Goal: Transaction & Acquisition: Book appointment/travel/reservation

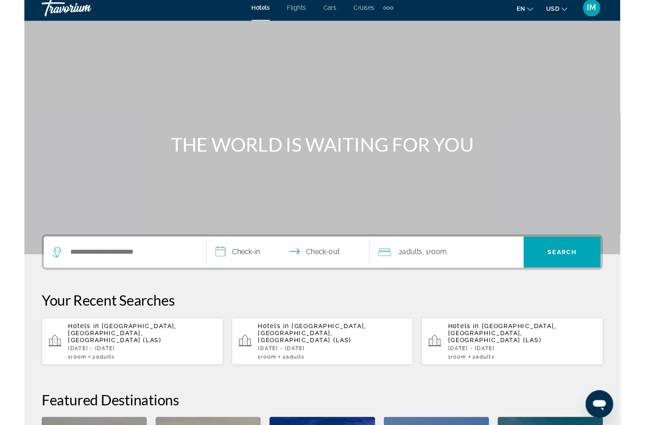
scroll to position [4, 0]
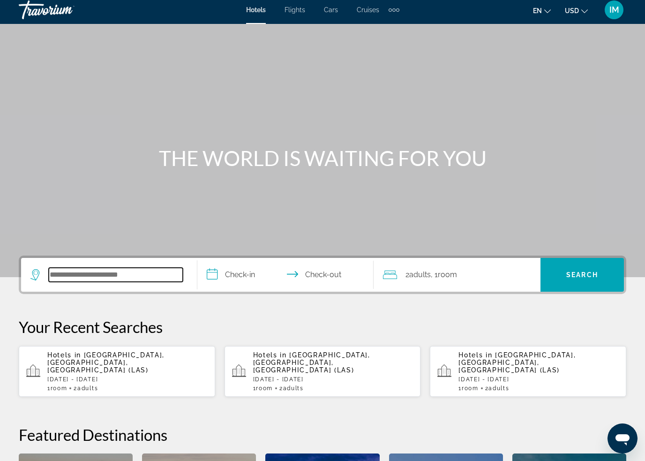
click at [81, 274] on input "Search hotel destination" at bounding box center [116, 275] width 134 height 14
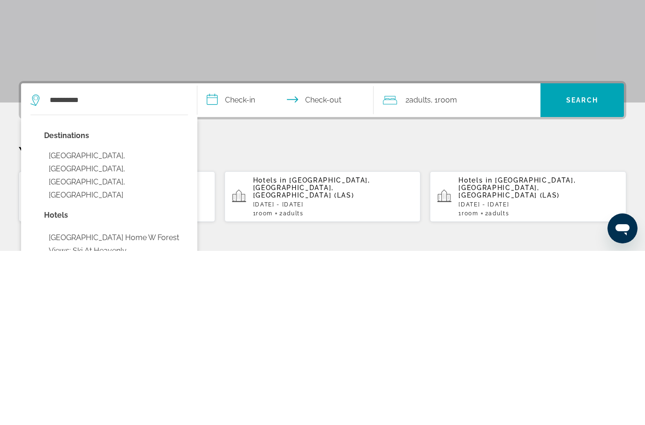
click at [78, 321] on button "Lake Tahoe, Greater Sacramento, CA, United States" at bounding box center [116, 349] width 144 height 57
type input "**********"
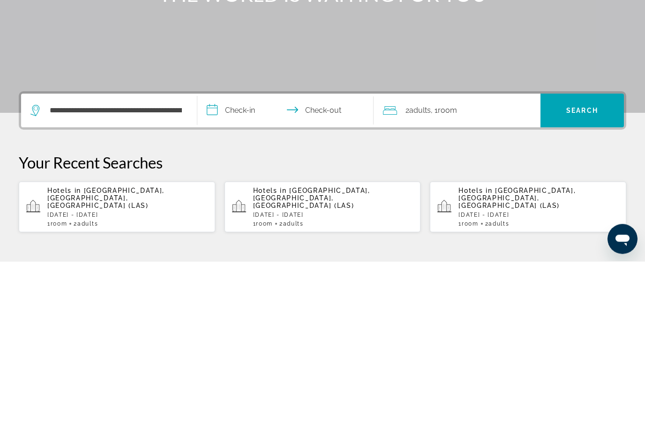
click at [251, 258] on input "**********" at bounding box center [287, 276] width 180 height 37
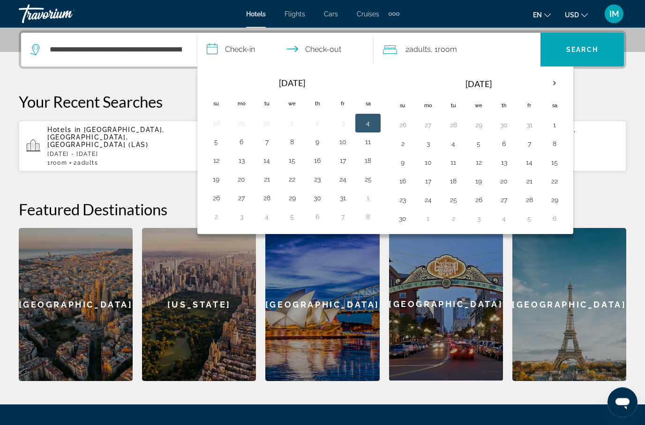
scroll to position [229, 0]
click at [344, 181] on button "24" at bounding box center [342, 179] width 15 height 13
click at [216, 198] on button "26" at bounding box center [216, 198] width 15 height 13
type input "**********"
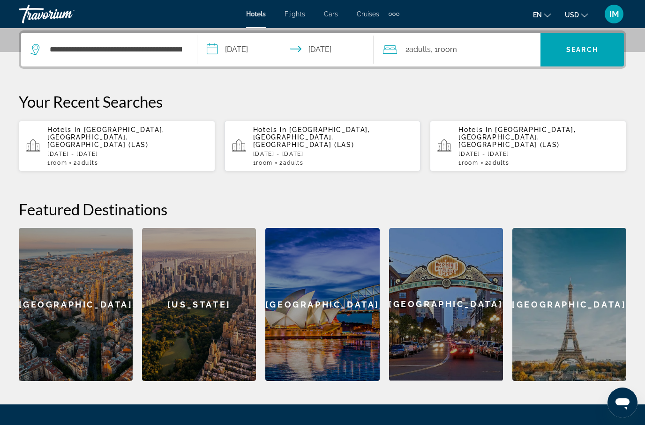
click at [574, 50] on span "Search" at bounding box center [582, 49] width 32 height 7
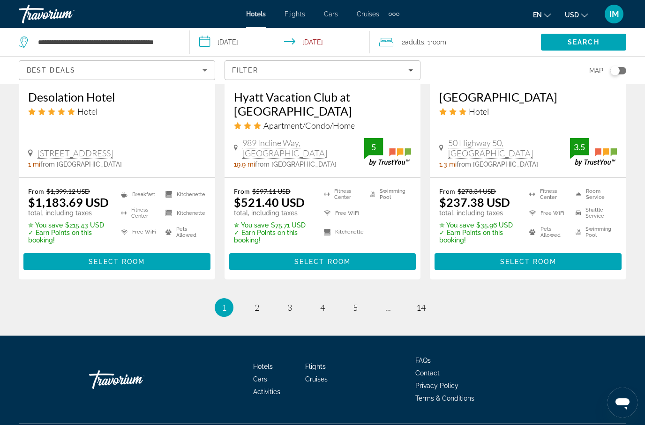
scroll to position [1301, 0]
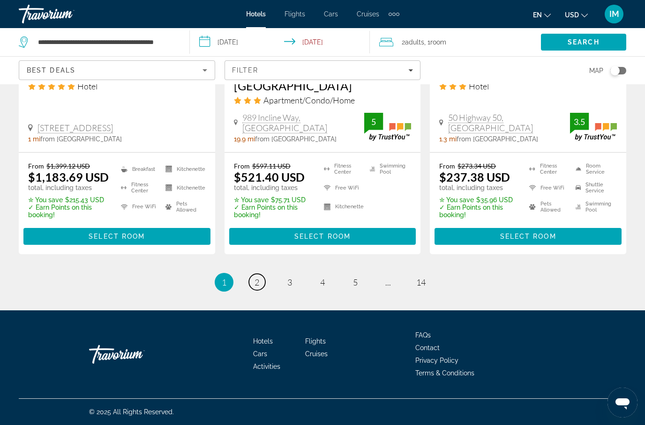
click at [257, 279] on span "2" at bounding box center [256, 282] width 5 height 10
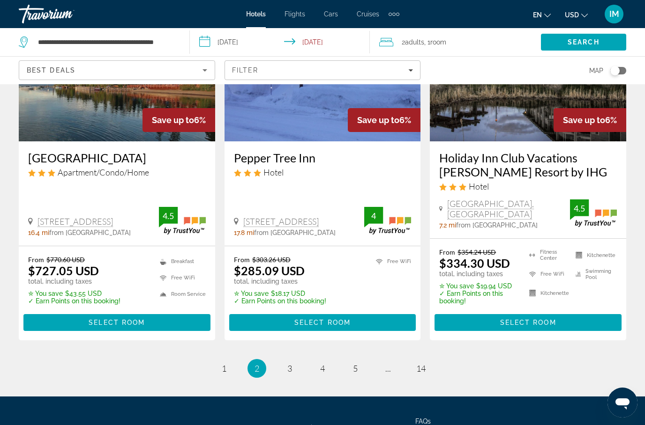
scroll to position [1260, 0]
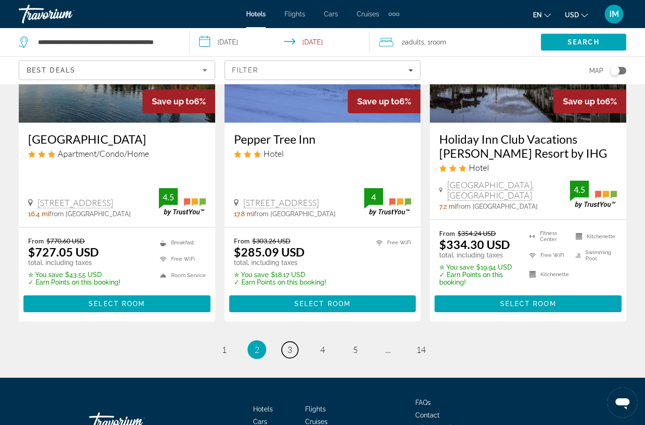
click at [287, 345] on span "3" at bounding box center [289, 350] width 5 height 10
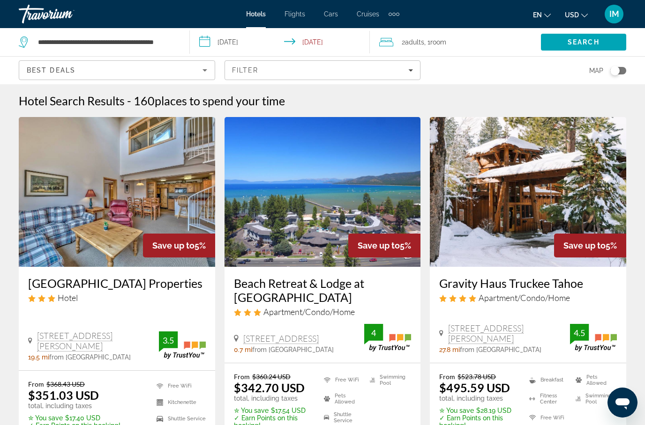
click at [60, 67] on span "Best Deals" at bounding box center [51, 70] width 49 height 7
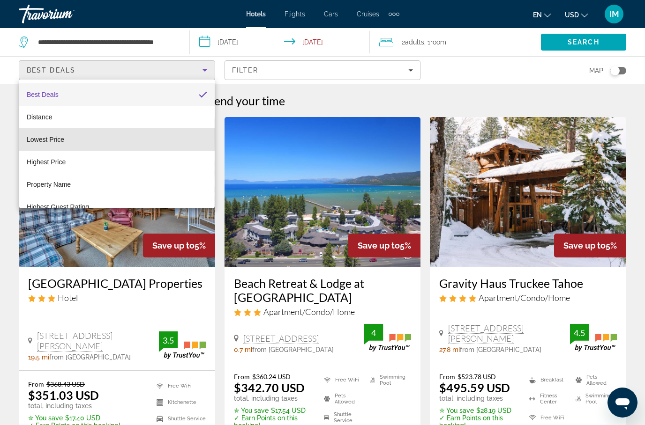
click at [48, 139] on span "Lowest Price" at bounding box center [45, 139] width 37 height 7
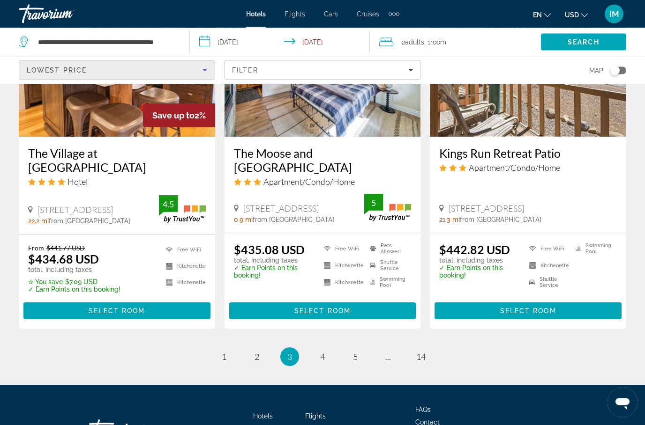
scroll to position [1227, 0]
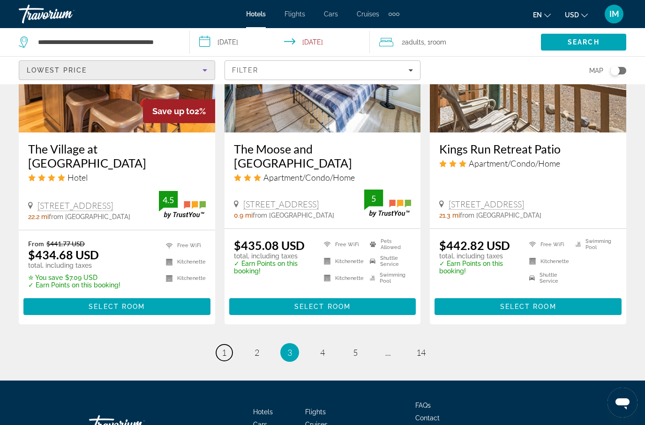
click at [220, 345] on link "page 1" at bounding box center [224, 353] width 16 height 16
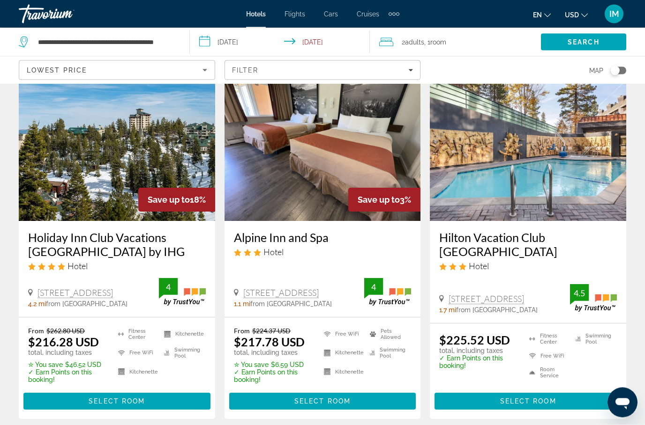
scroll to position [47, 0]
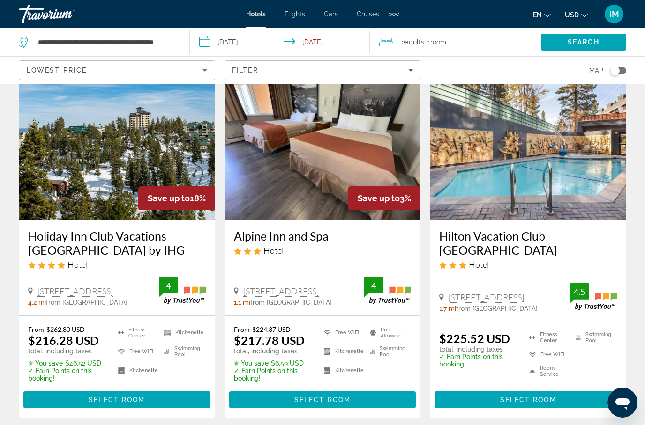
click at [545, 403] on span "Select Room" at bounding box center [528, 399] width 56 height 7
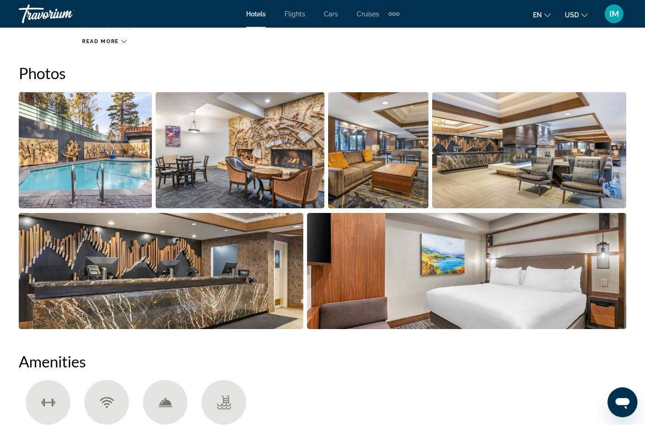
scroll to position [609, 0]
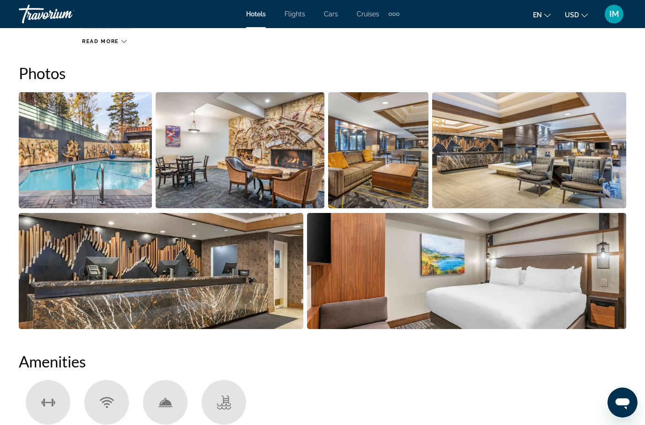
click at [78, 162] on img "Open full-screen image slider" at bounding box center [85, 150] width 133 height 116
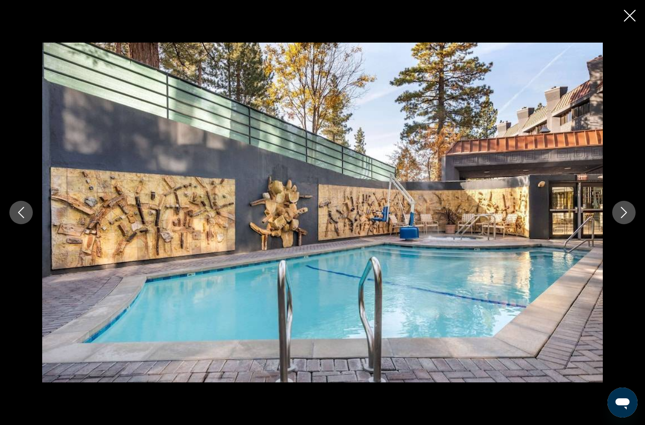
scroll to position [574, 0]
click at [616, 209] on button "Next image" at bounding box center [623, 212] width 23 height 23
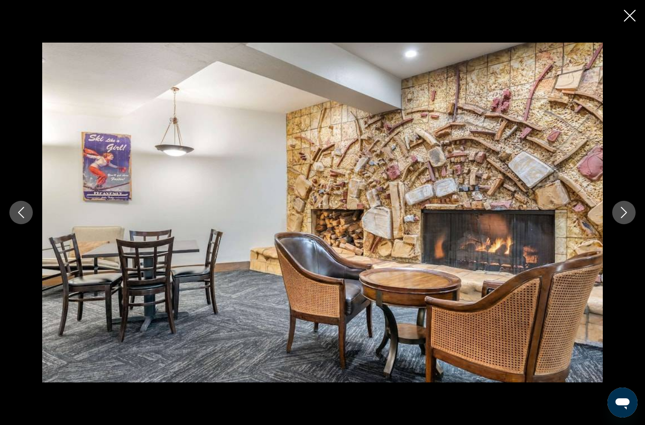
click at [619, 212] on icon "Next image" at bounding box center [623, 212] width 11 height 11
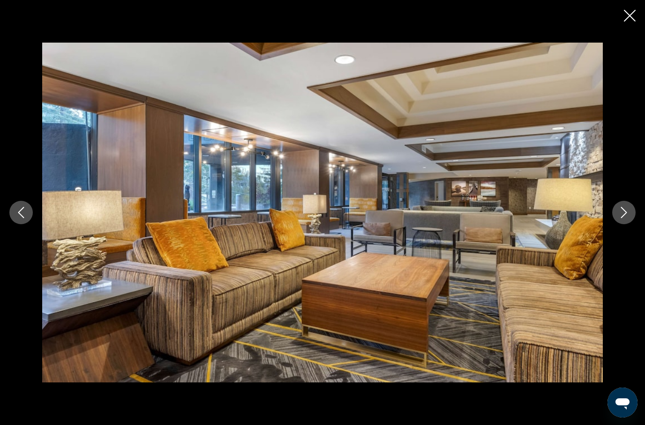
click at [619, 210] on icon "Next image" at bounding box center [623, 212] width 11 height 11
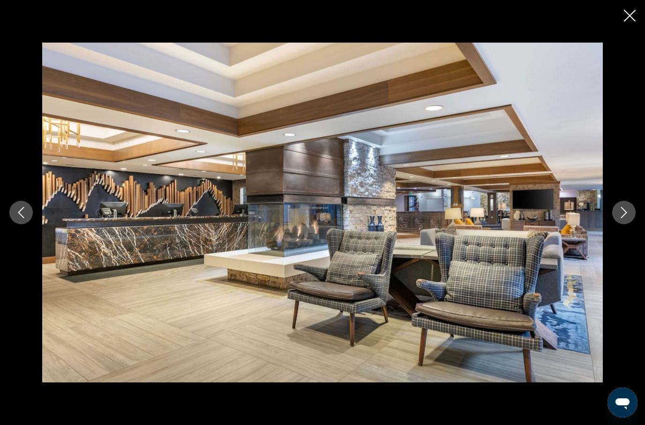
click at [619, 213] on icon "Next image" at bounding box center [623, 212] width 11 height 11
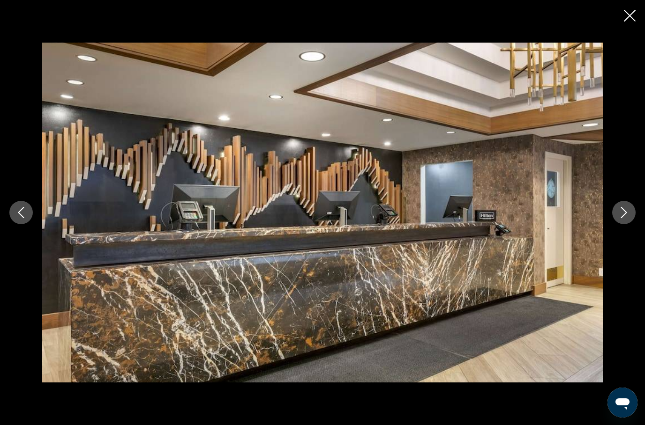
click at [621, 209] on icon "Next image" at bounding box center [623, 212] width 11 height 11
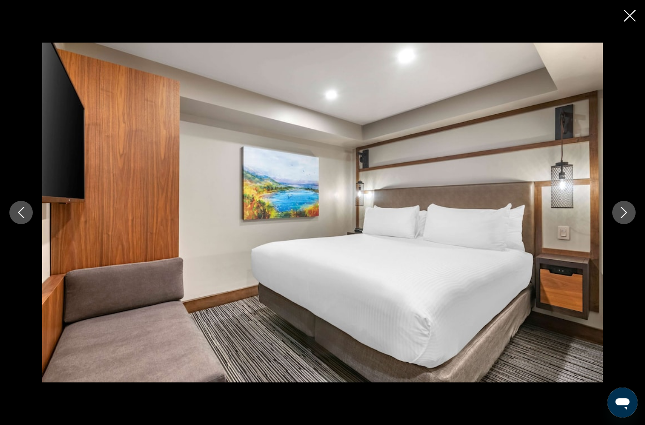
click at [616, 217] on button "Next image" at bounding box center [623, 212] width 23 height 23
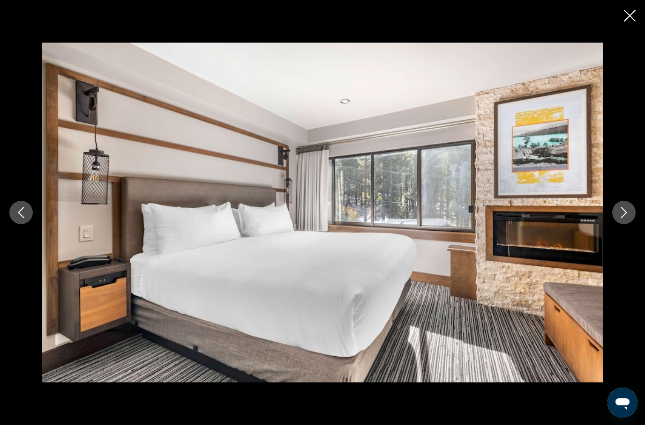
scroll to position [1742, 0]
click at [627, 16] on icon "Close slideshow" at bounding box center [630, 16] width 12 height 12
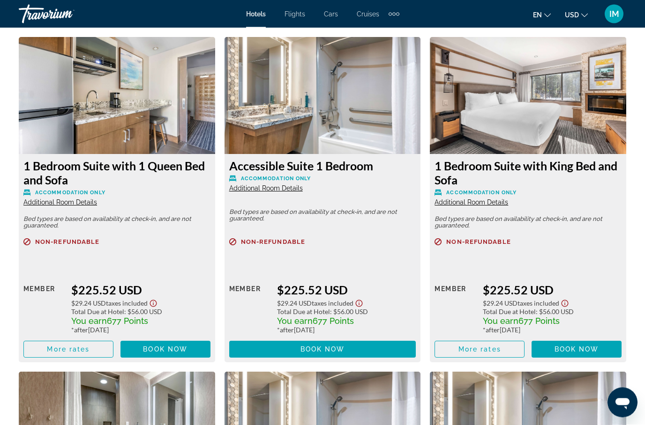
scroll to position [1429, 0]
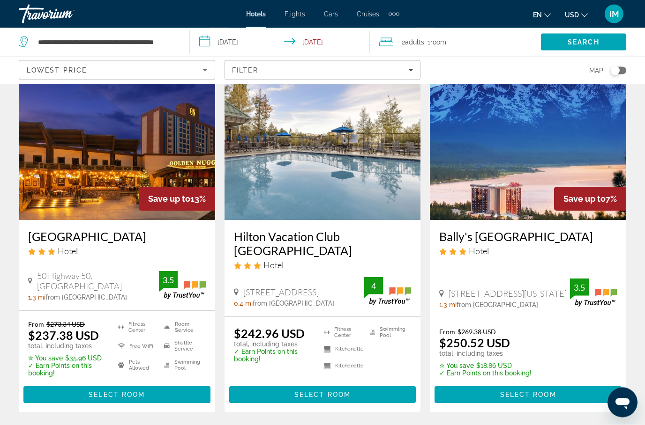
scroll to position [414, 0]
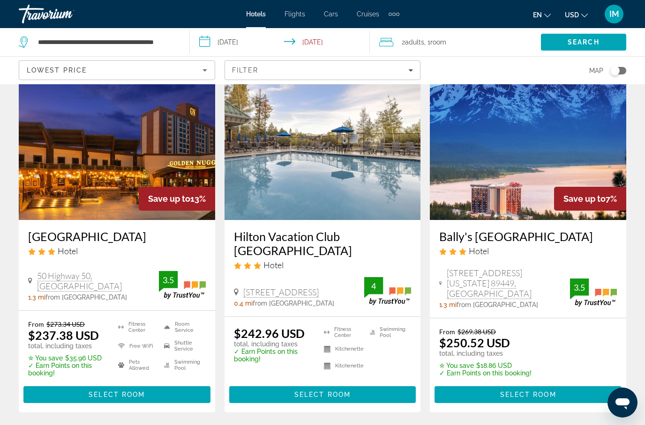
click at [290, 402] on span "Main content" at bounding box center [322, 395] width 187 height 22
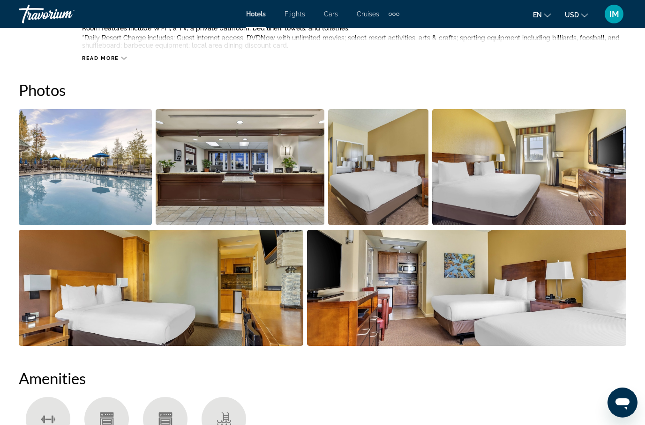
scroll to position [649, 0]
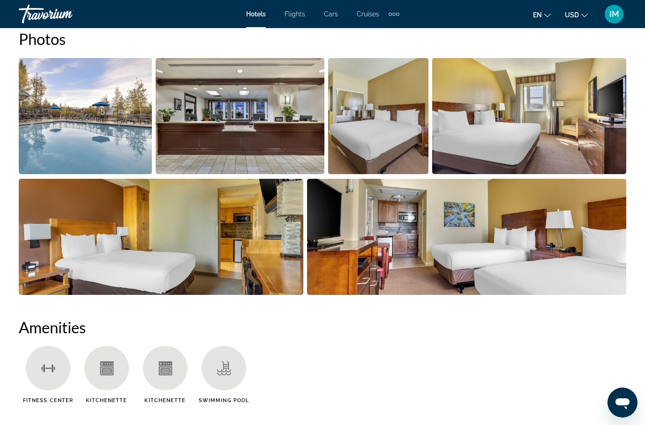
click at [76, 127] on img "Open full-screen image slider" at bounding box center [85, 116] width 133 height 116
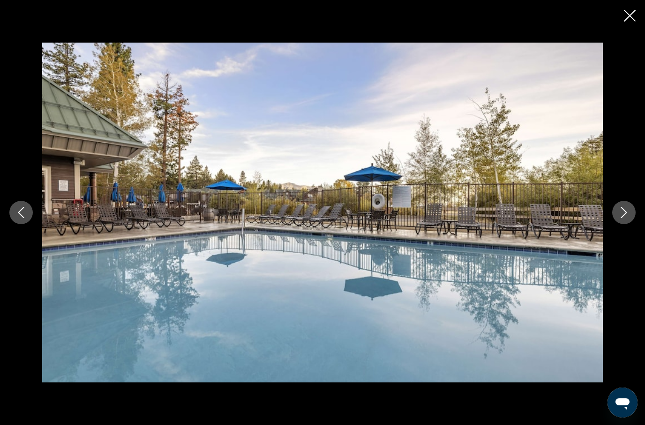
click at [621, 218] on icon "Next image" at bounding box center [623, 212] width 11 height 11
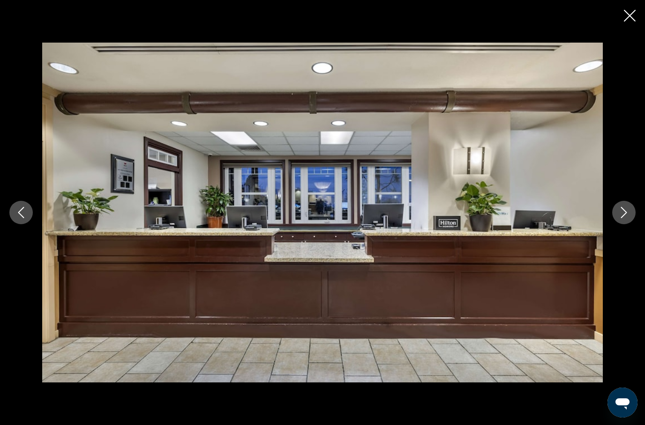
click at [624, 218] on icon "Next image" at bounding box center [623, 212] width 11 height 11
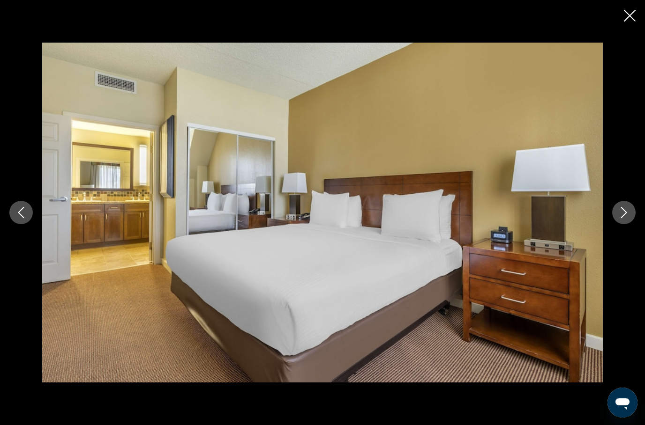
click at [619, 218] on icon "Next image" at bounding box center [623, 212] width 11 height 11
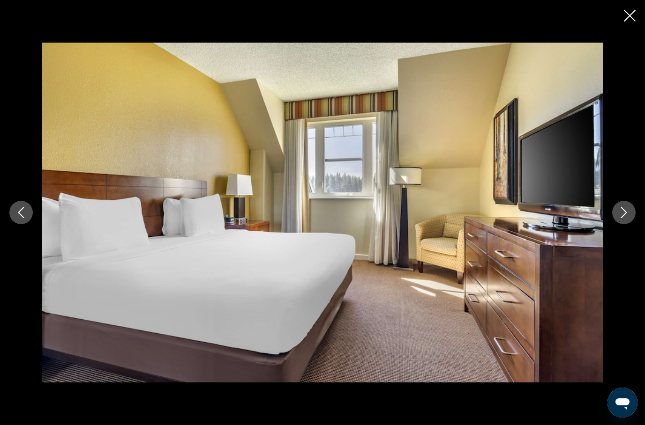
click at [622, 218] on icon "Next image" at bounding box center [623, 212] width 11 height 11
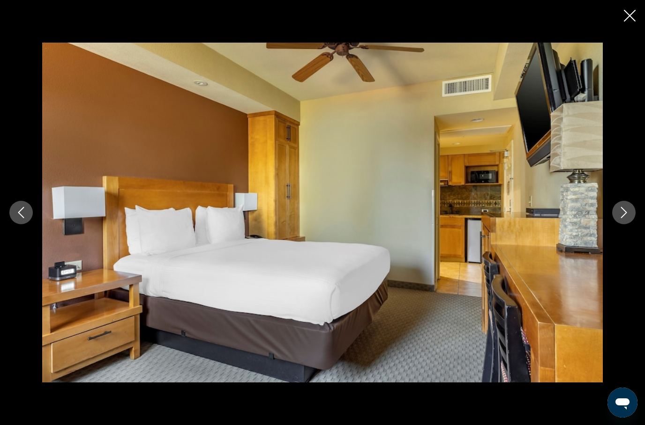
click at [620, 218] on icon "Next image" at bounding box center [623, 212] width 11 height 11
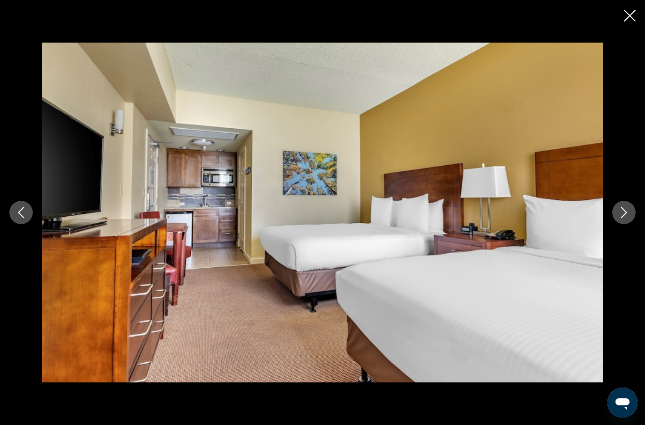
click at [621, 218] on icon "Next image" at bounding box center [624, 212] width 6 height 11
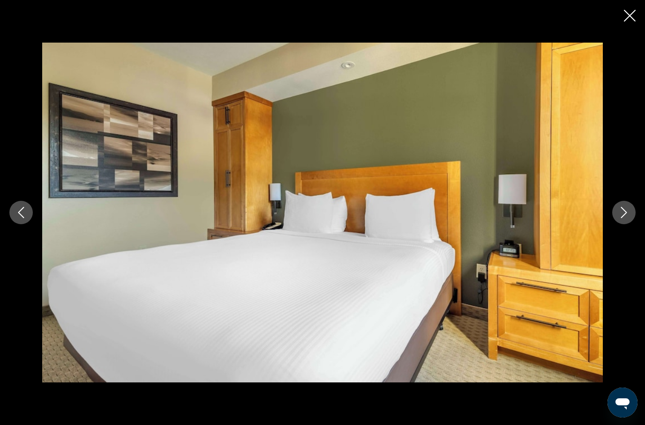
click at [622, 218] on icon "Next image" at bounding box center [623, 212] width 11 height 11
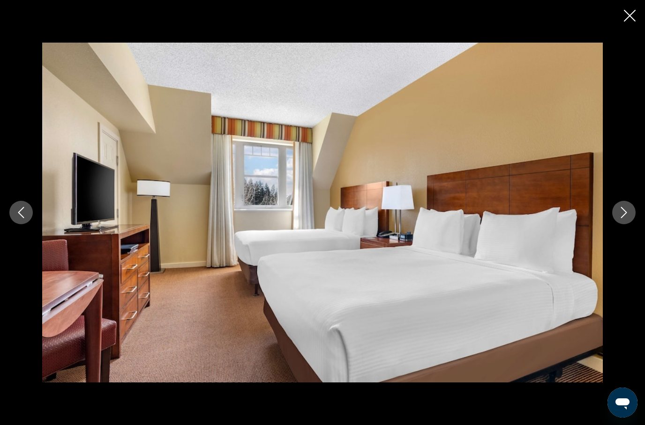
click at [616, 224] on button "Next image" at bounding box center [623, 212] width 23 height 23
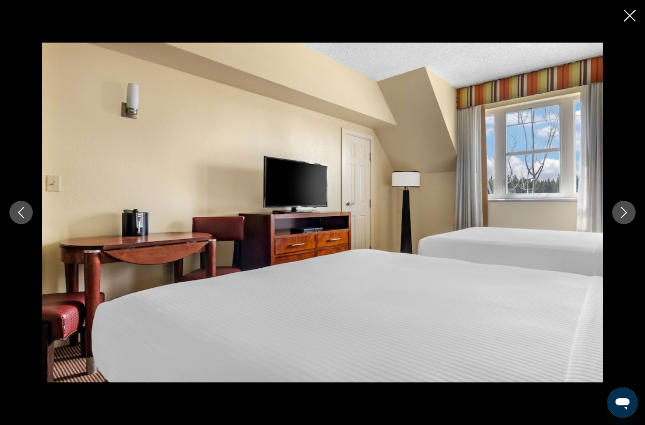
click at [614, 224] on button "Next image" at bounding box center [623, 212] width 23 height 23
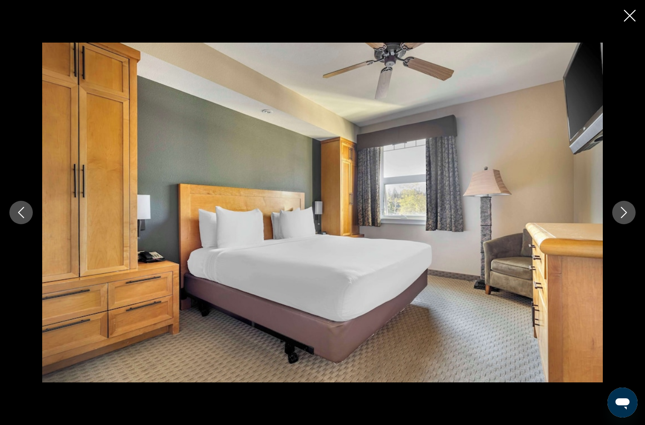
click at [614, 224] on button "Next image" at bounding box center [623, 212] width 23 height 23
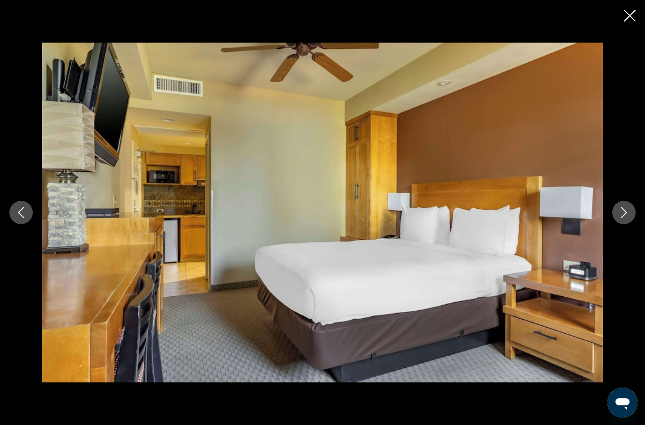
click at [617, 224] on button "Next image" at bounding box center [623, 212] width 23 height 23
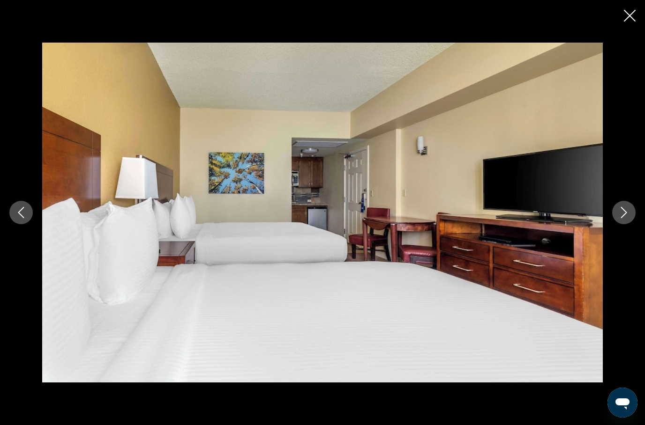
click at [621, 224] on button "Next image" at bounding box center [623, 212] width 23 height 23
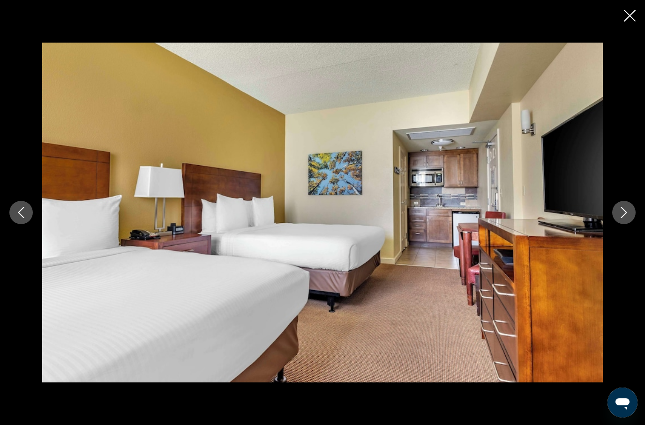
click at [620, 218] on icon "Next image" at bounding box center [623, 212] width 11 height 11
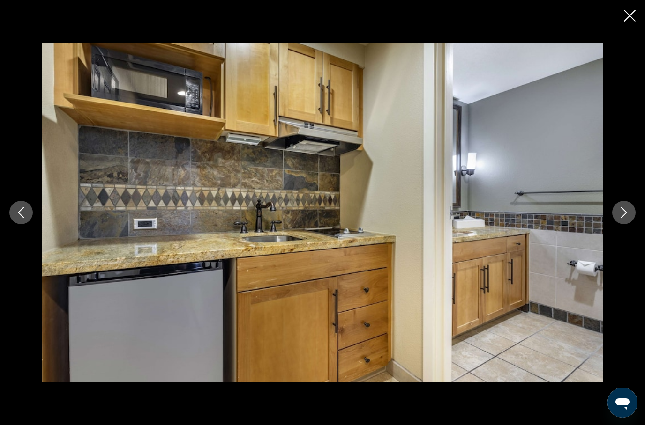
click at [32, 15] on div "prev next" at bounding box center [322, 212] width 645 height 425
click at [629, 10] on icon "Close slideshow" at bounding box center [630, 16] width 12 height 12
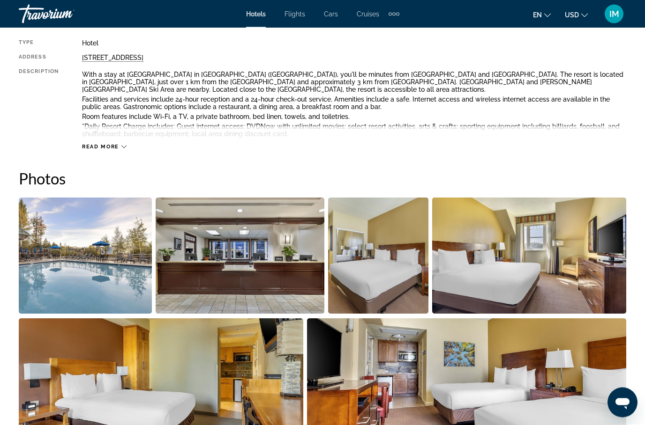
scroll to position [348, 0]
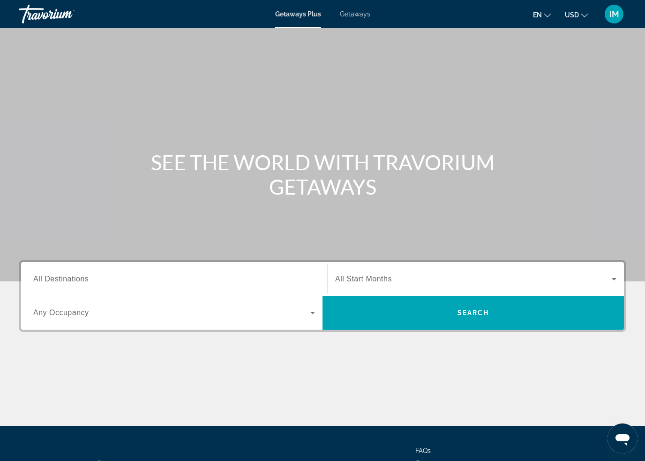
click at [66, 278] on span "All Destinations" at bounding box center [60, 279] width 55 height 8
click at [66, 278] on input "Destination All Destinations" at bounding box center [174, 279] width 282 height 11
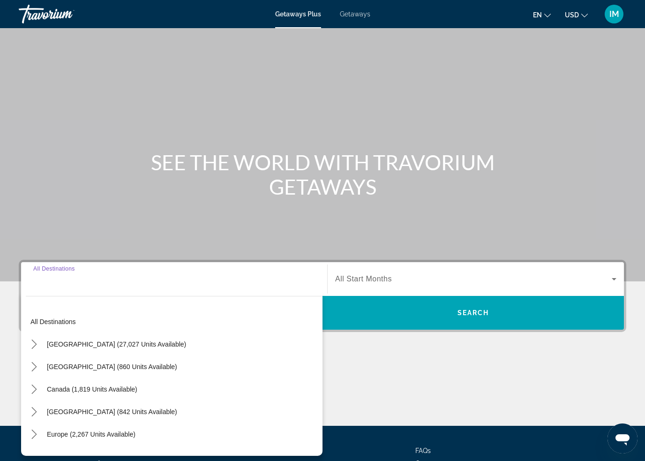
click at [360, 11] on span "Getaways" at bounding box center [355, 13] width 30 height 7
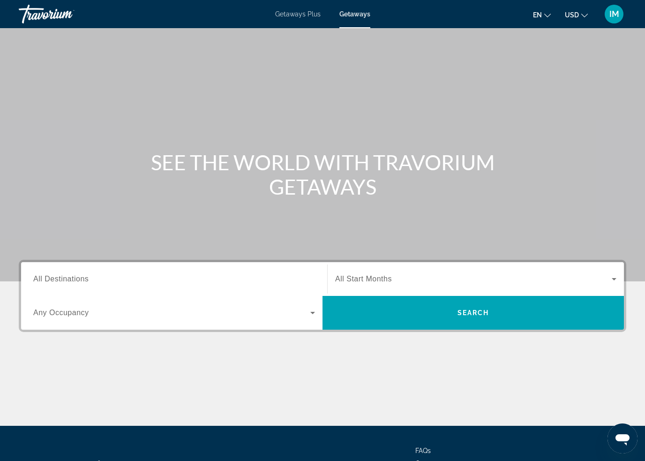
click at [61, 283] on span "All Destinations" at bounding box center [60, 279] width 55 height 8
click at [61, 283] on input "Destination All Destinations" at bounding box center [174, 279] width 282 height 11
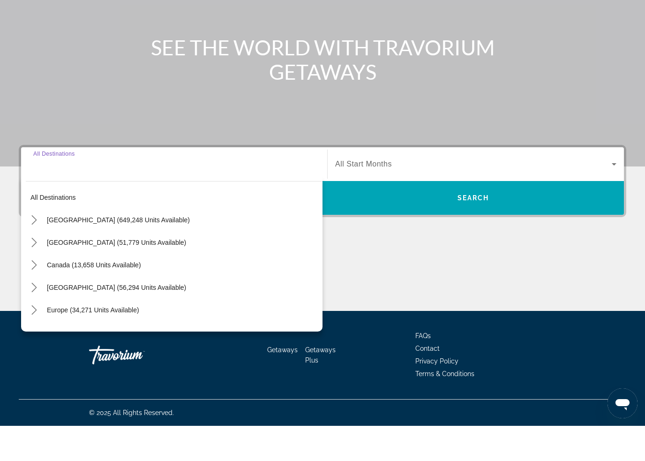
click at [34, 250] on icon "Toggle United States (649,248 units available) submenu" at bounding box center [34, 254] width 9 height 9
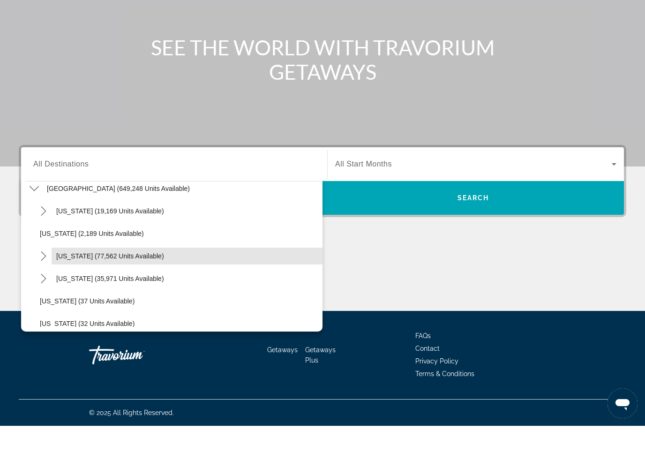
scroll to position [33, 0]
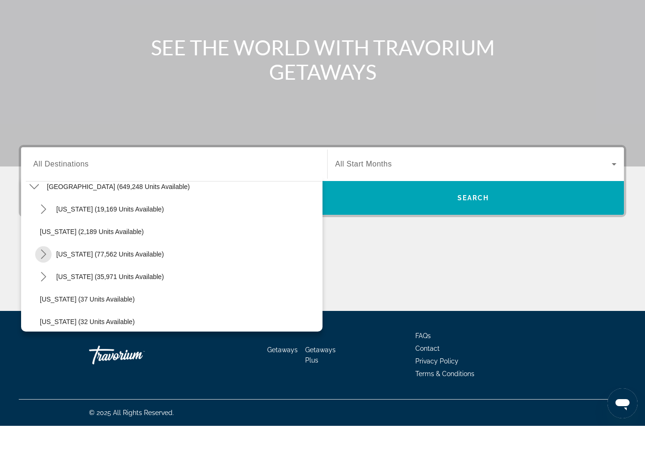
click at [39, 284] on icon "Toggle California (77,562 units available) submenu" at bounding box center [43, 288] width 9 height 9
click at [79, 330] on span "Lake Tahoe (22,879 units available)" at bounding box center [118, 333] width 139 height 7
type input "**********"
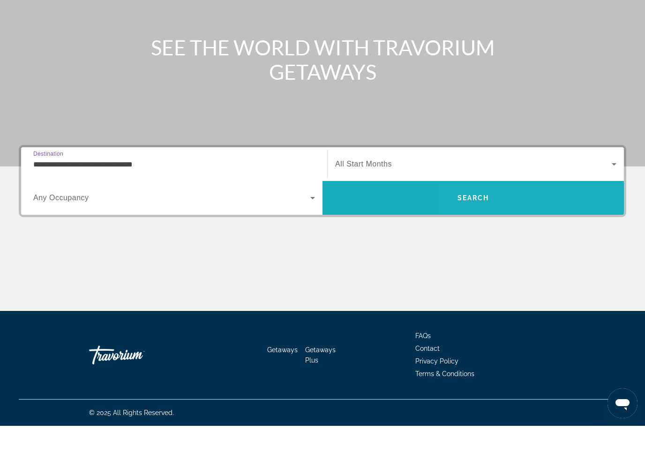
click at [533, 222] on span "Search" at bounding box center [472, 233] width 301 height 22
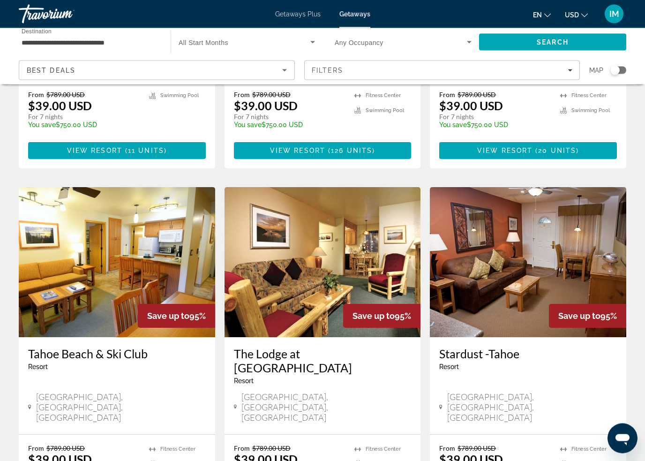
scroll to position [990, 0]
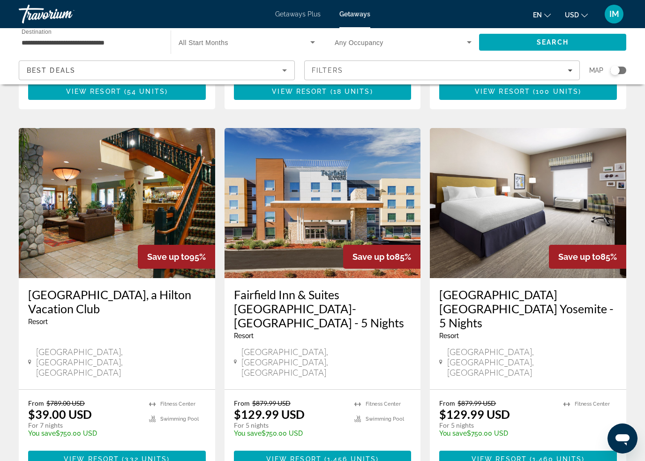
scroll to position [692, 0]
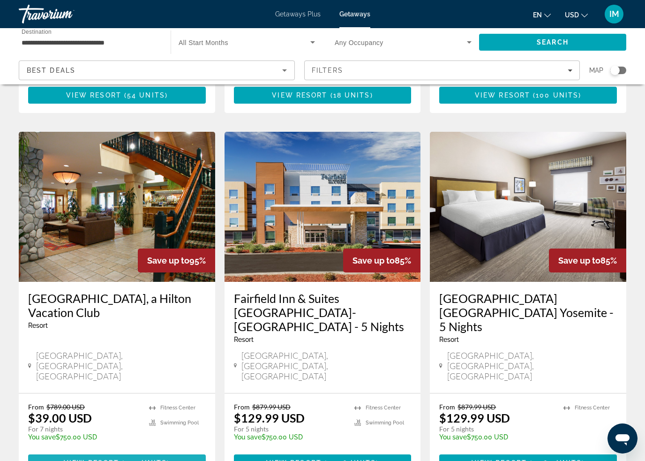
click at [119, 459] on span "Main content" at bounding box center [120, 462] width 3 height 7
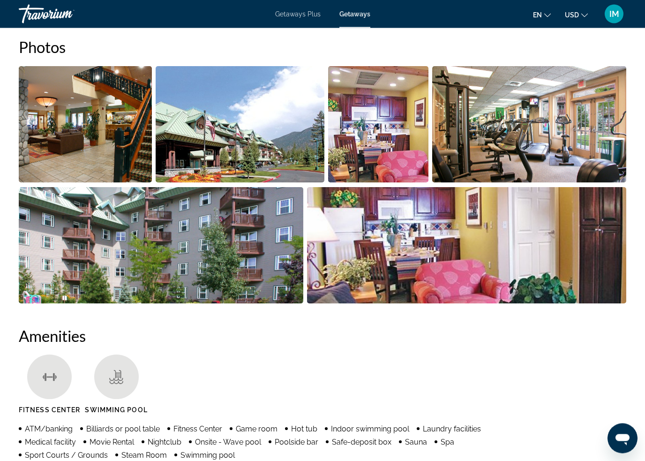
scroll to position [623, 0]
click at [87, 128] on img "Open full-screen image slider" at bounding box center [85, 124] width 133 height 116
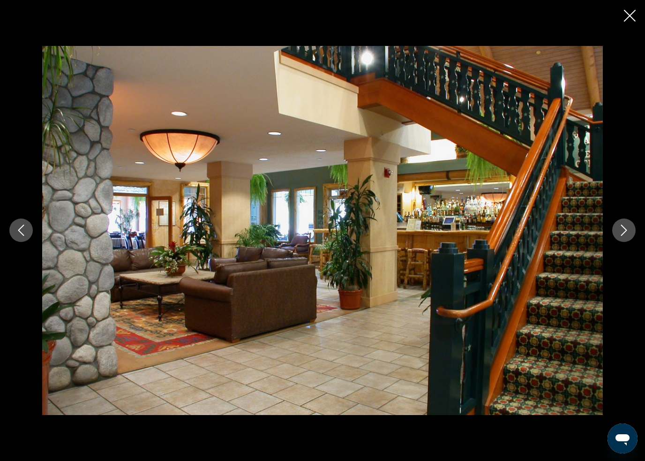
click at [627, 227] on icon "Next image" at bounding box center [623, 229] width 11 height 11
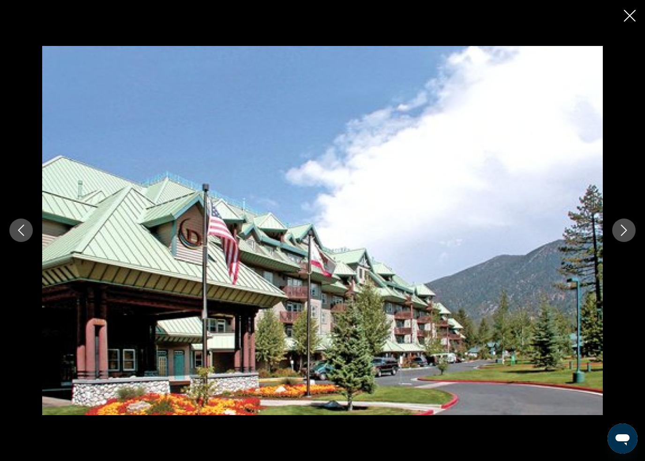
click at [624, 234] on icon "Next image" at bounding box center [623, 229] width 11 height 11
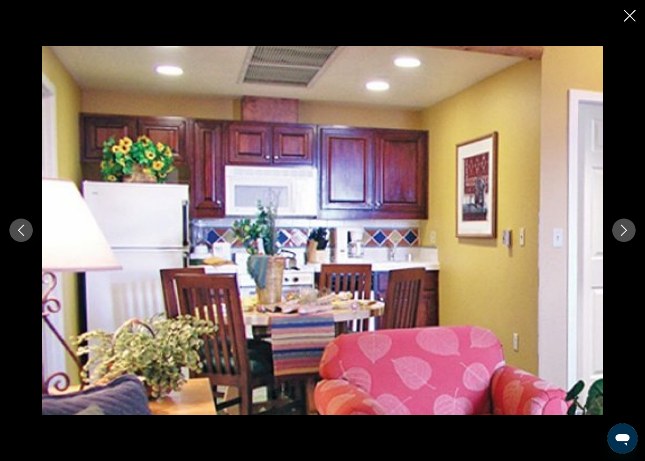
click at [621, 231] on icon "Next image" at bounding box center [623, 229] width 11 height 11
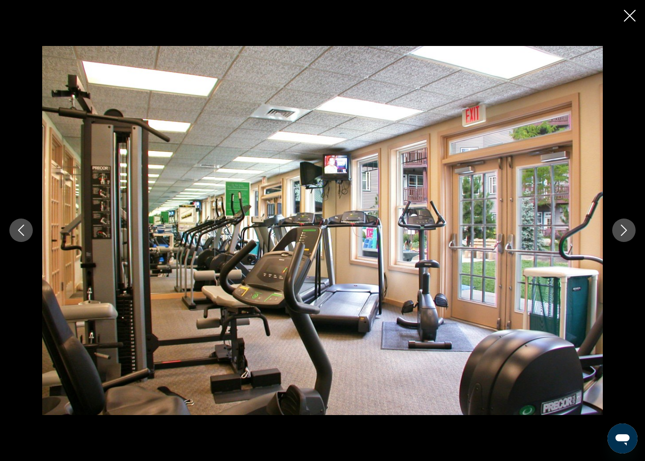
click at [619, 226] on icon "Next image" at bounding box center [623, 229] width 11 height 11
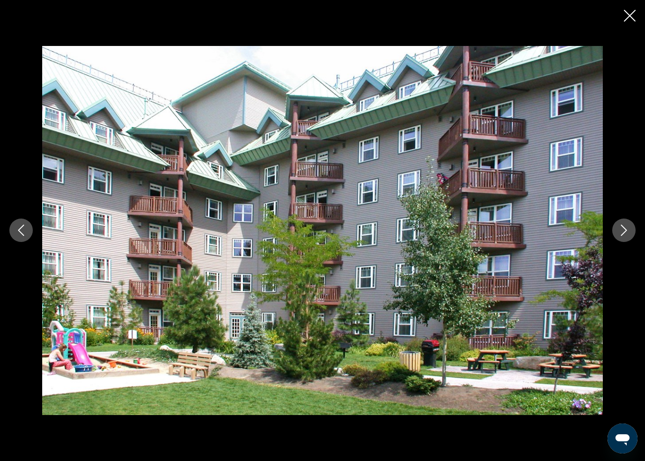
click at [621, 224] on button "Next image" at bounding box center [623, 229] width 23 height 23
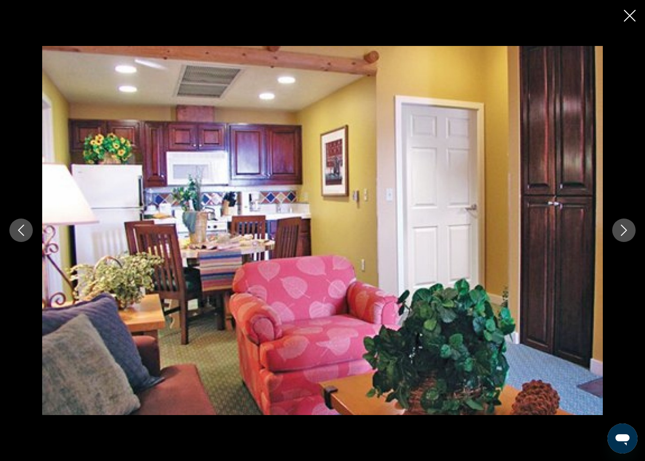
click at [628, 11] on icon "Close slideshow" at bounding box center [630, 16] width 12 height 12
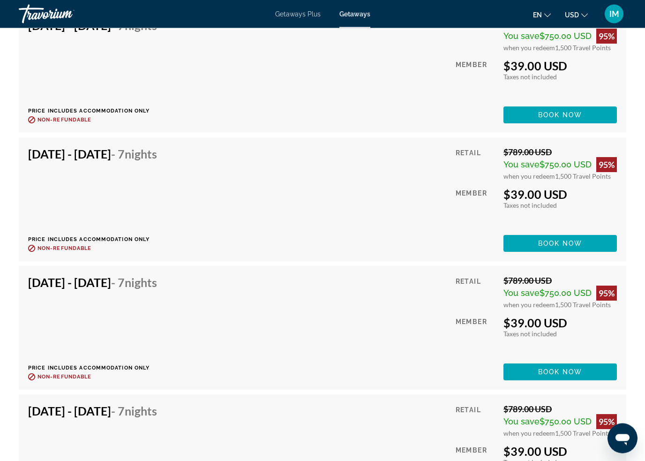
scroll to position [2323, 0]
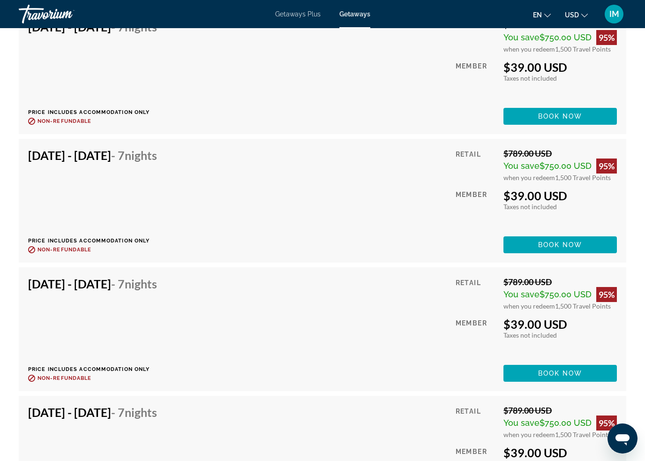
click at [559, 241] on span "Book now" at bounding box center [560, 244] width 45 height 7
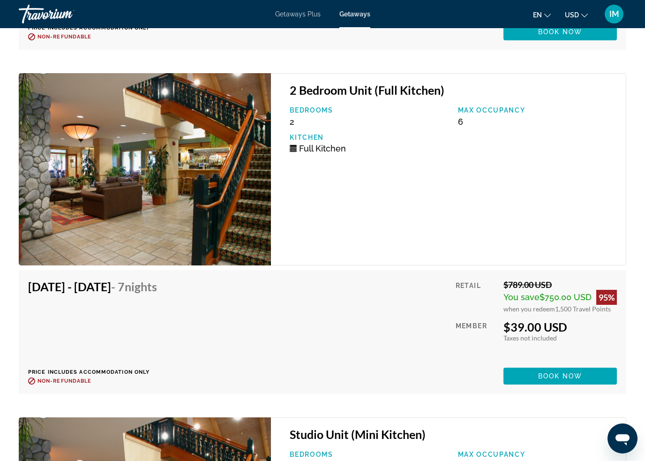
scroll to position [12250, 0]
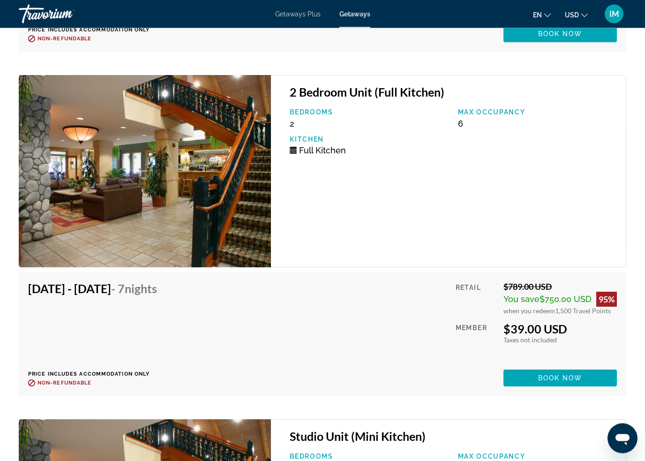
click at [323, 119] on div "Bedrooms 2" at bounding box center [369, 119] width 168 height 20
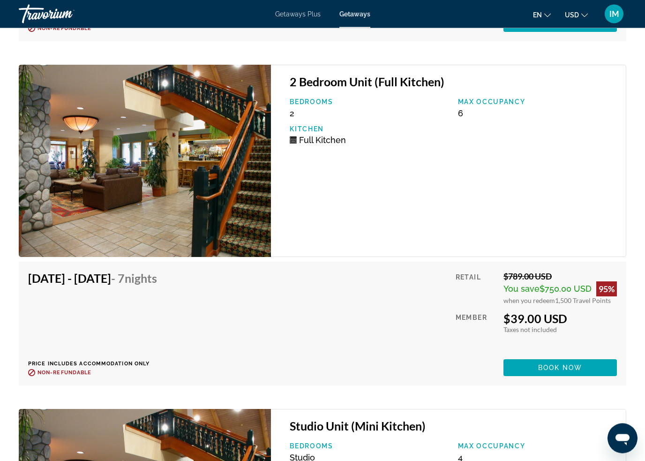
scroll to position [12262, 0]
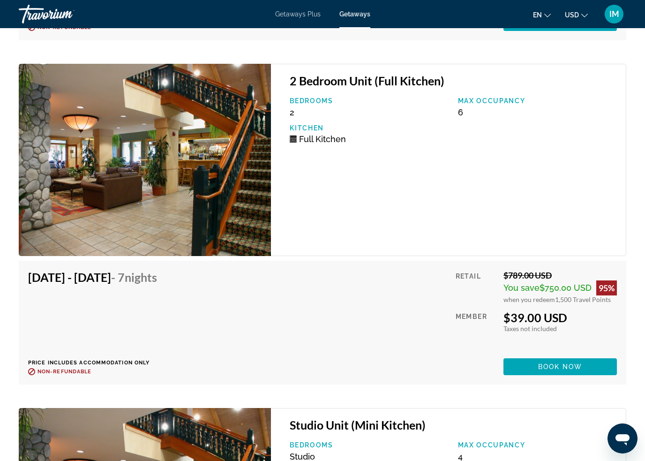
click at [566, 364] on span "Book now" at bounding box center [560, 366] width 45 height 7
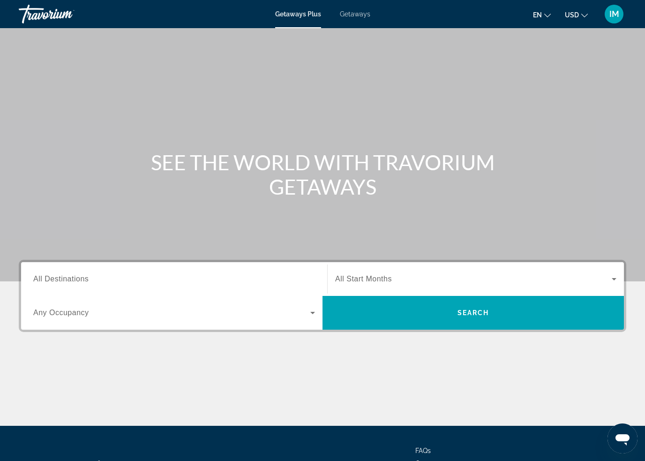
click at [356, 11] on span "Getaways" at bounding box center [355, 13] width 30 height 7
click at [64, 280] on span "All Destinations" at bounding box center [60, 279] width 55 height 8
click at [64, 280] on input "Destination All Destinations" at bounding box center [174, 279] width 282 height 11
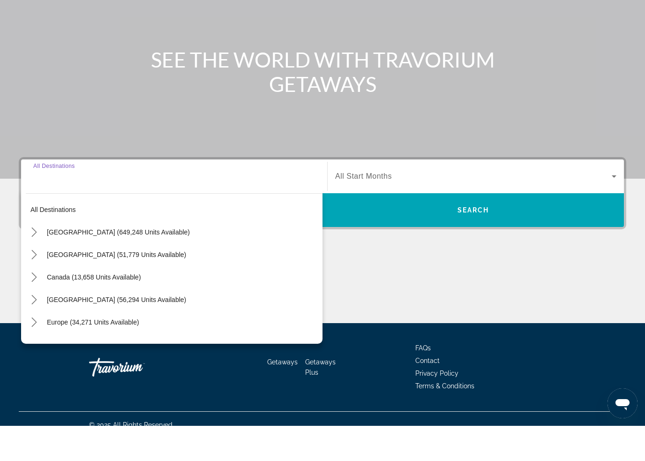
scroll to position [80, 0]
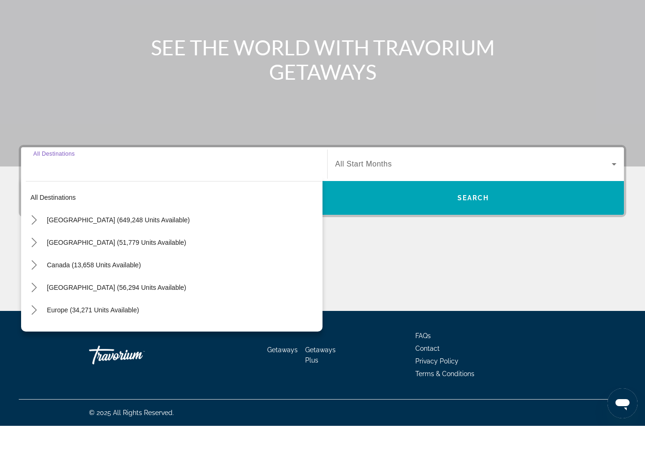
click at [32, 250] on icon "Toggle United States (649,248 units available) submenu" at bounding box center [34, 254] width 9 height 9
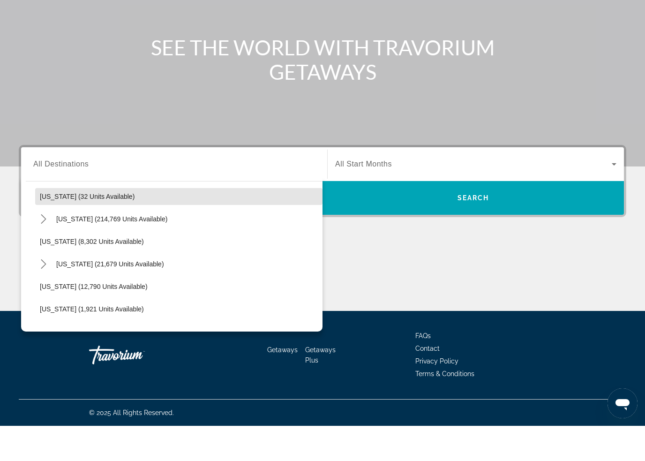
scroll to position [160, 0]
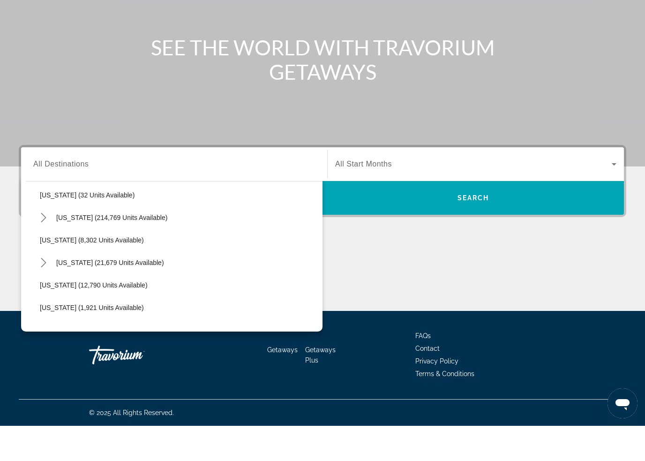
click at [43, 293] on icon "Toggle Hawaii (21,679 units available) submenu" at bounding box center [43, 297] width 9 height 9
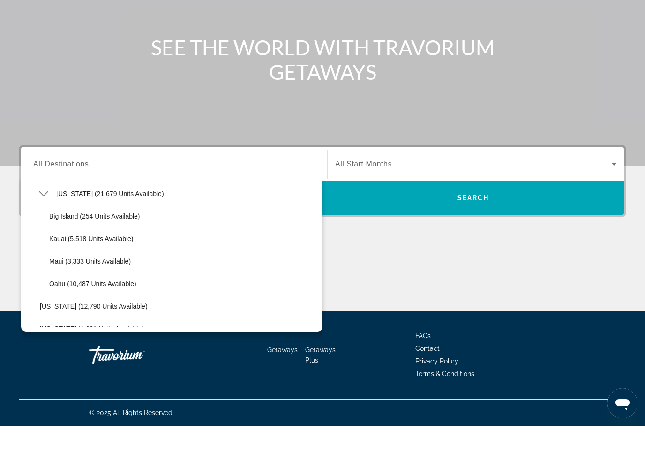
scroll to position [230, 0]
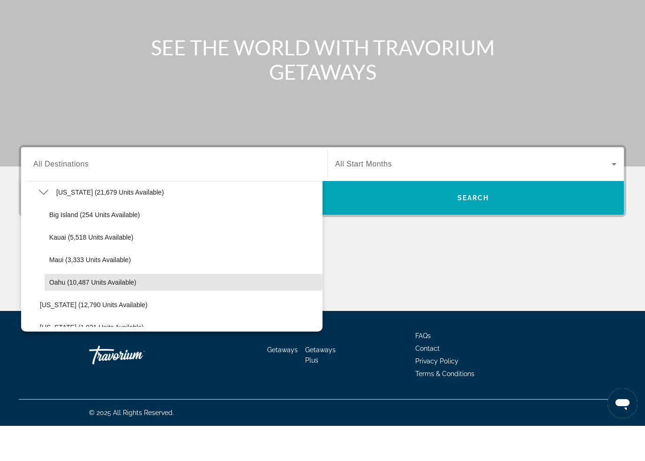
click at [61, 313] on span "Oahu (10,487 units available)" at bounding box center [92, 316] width 87 height 7
type input "**********"
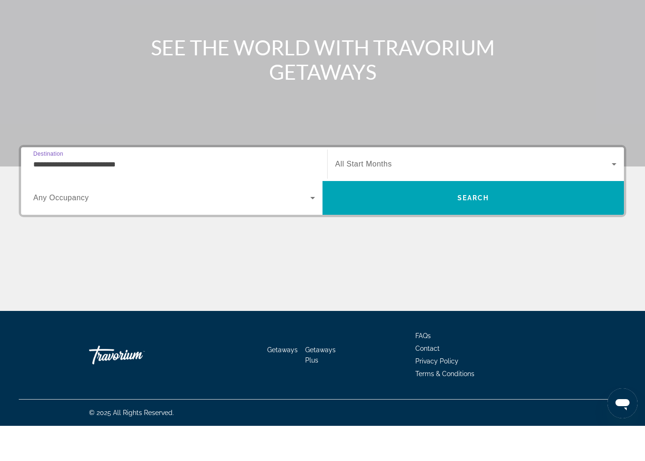
click at [493, 222] on span "Search" at bounding box center [472, 233] width 301 height 22
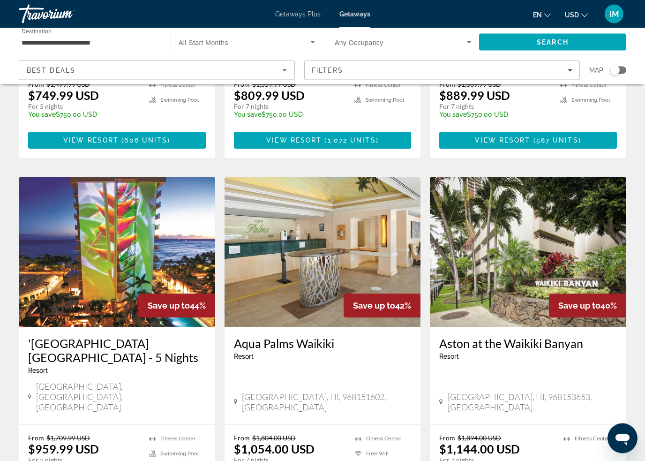
scroll to position [1057, 0]
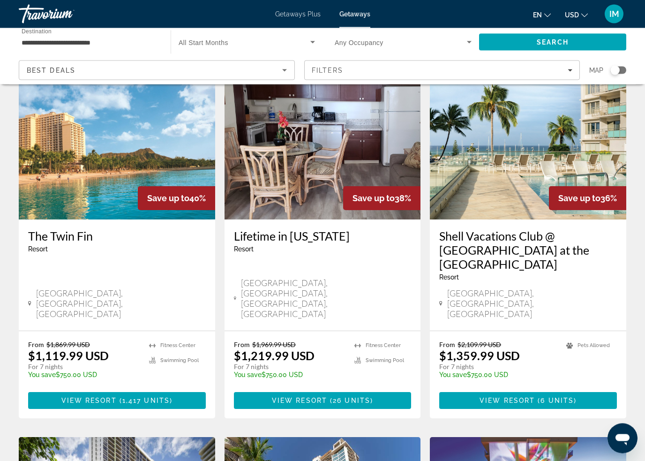
scroll to position [48, 0]
click at [98, 396] on span "View Resort" at bounding box center [88, 399] width 55 height 7
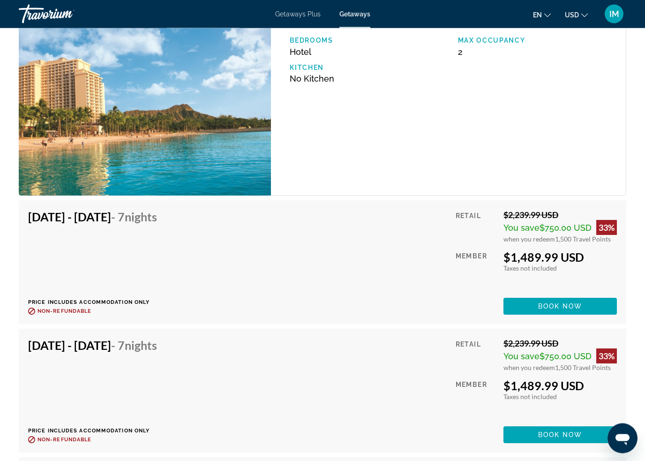
scroll to position [1712, 0]
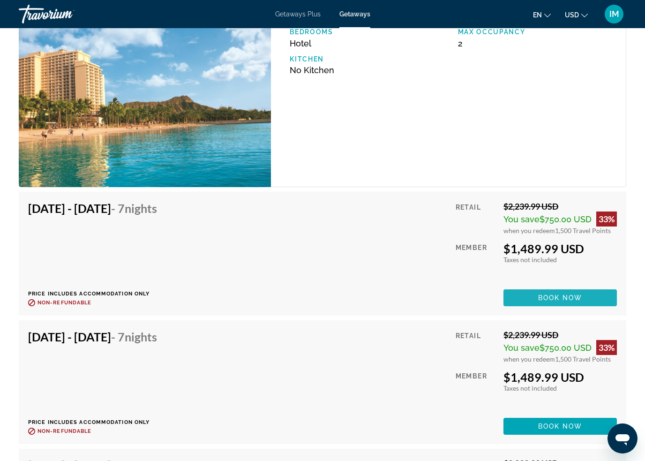
click at [558, 295] on span "Book now" at bounding box center [560, 297] width 45 height 7
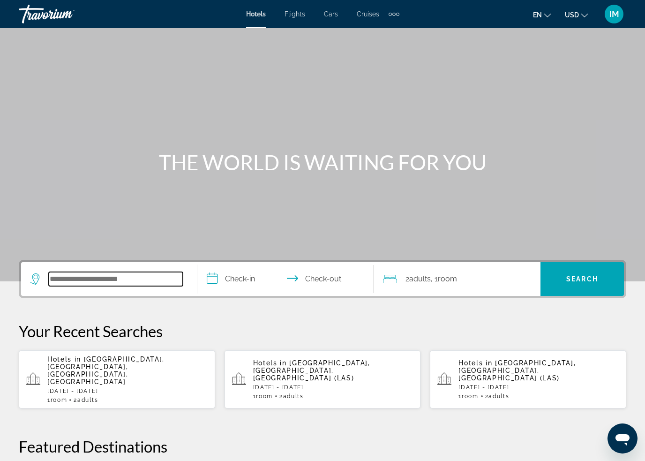
click at [81, 275] on input "Search hotel destination" at bounding box center [116, 279] width 134 height 14
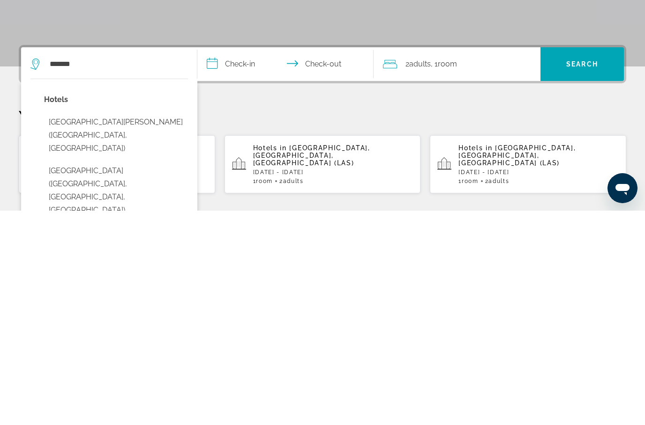
click at [122, 377] on button "Fort Ross Lodge (Jenner, CA, US)" at bounding box center [116, 405] width 144 height 57
type input "**********"
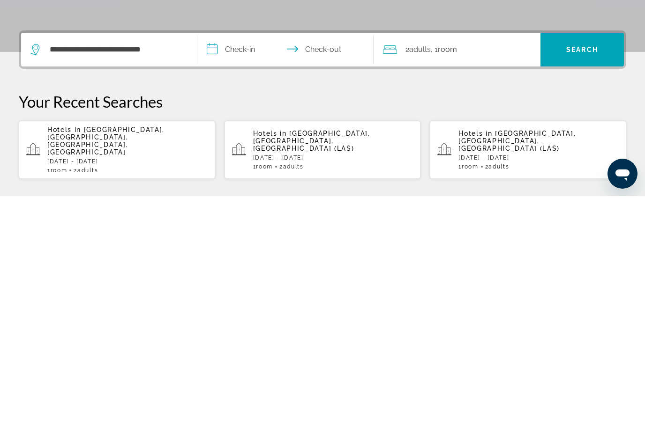
click at [231, 262] on input "**********" at bounding box center [287, 280] width 180 height 37
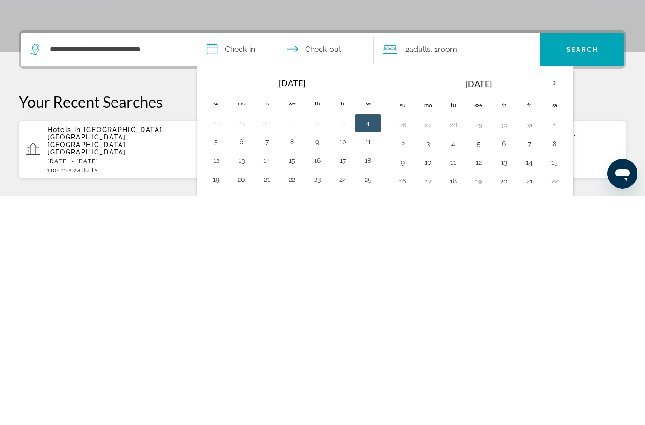
scroll to position [229, 0]
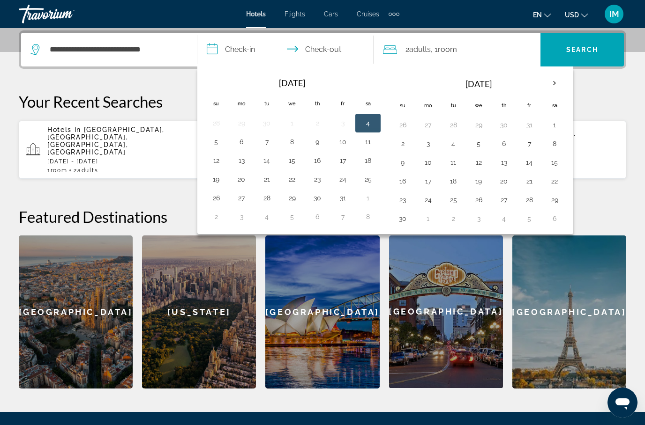
click at [501, 160] on button "13" at bounding box center [503, 162] width 15 height 13
click at [525, 162] on button "14" at bounding box center [529, 162] width 15 height 13
type input "**********"
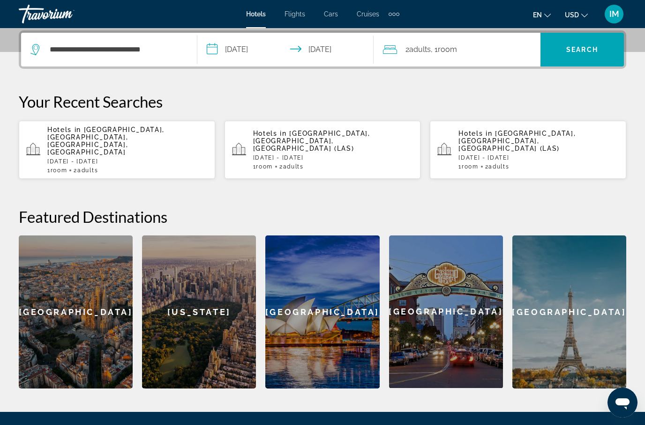
click at [576, 42] on span "Search" at bounding box center [581, 49] width 83 height 22
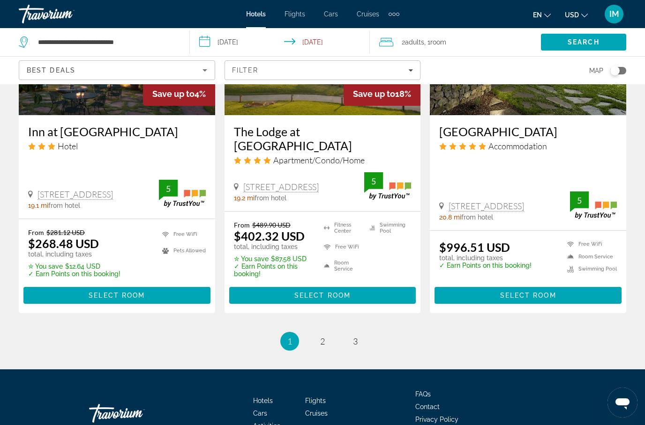
scroll to position [1205, 0]
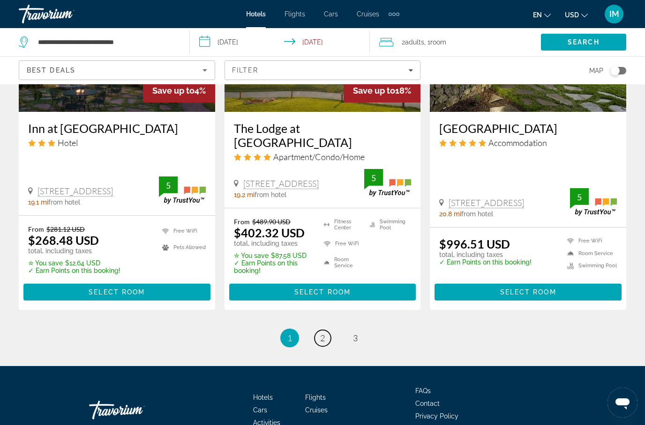
click at [321, 333] on span "2" at bounding box center [322, 338] width 5 height 10
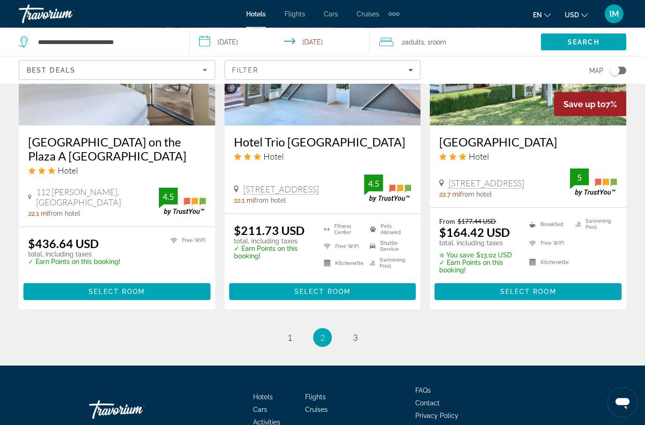
scroll to position [1233, 0]
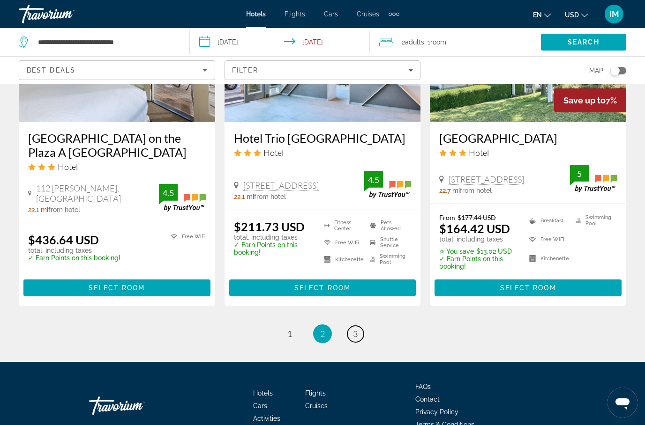
click at [350, 326] on link "page 3" at bounding box center [355, 334] width 16 height 16
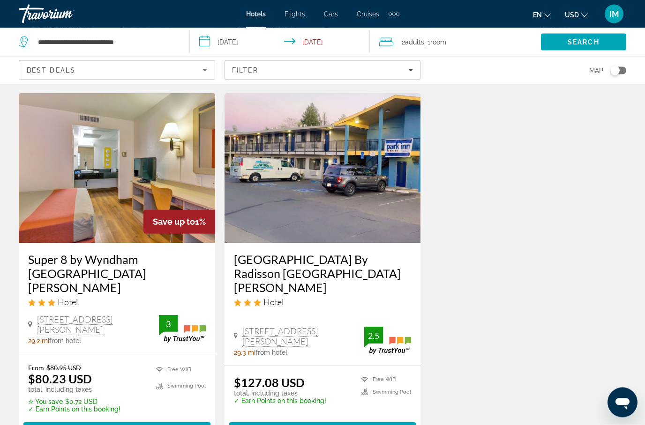
scroll to position [1252, 0]
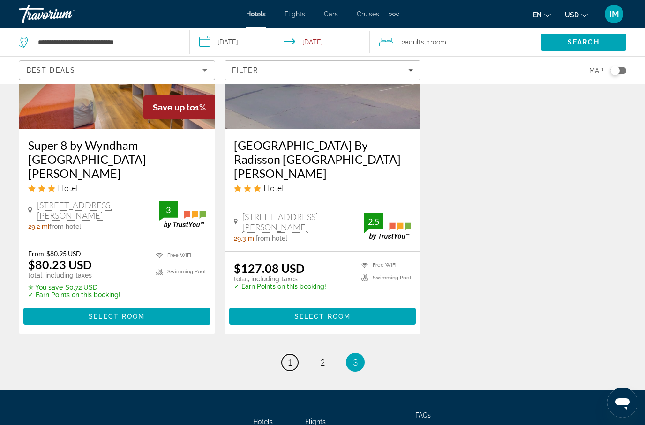
click at [294, 355] on link "page 1" at bounding box center [290, 363] width 16 height 16
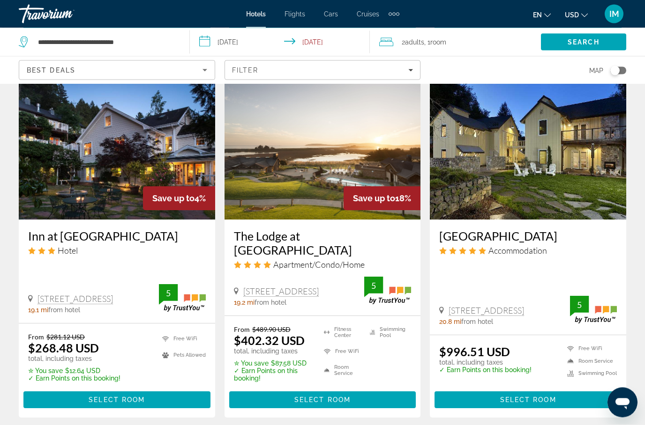
scroll to position [1097, 0]
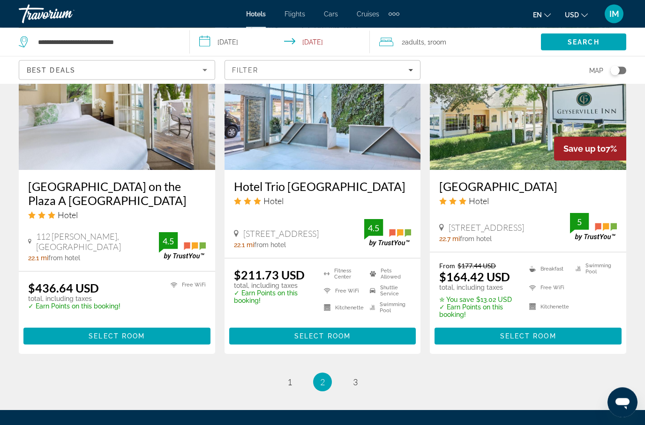
scroll to position [1185, 0]
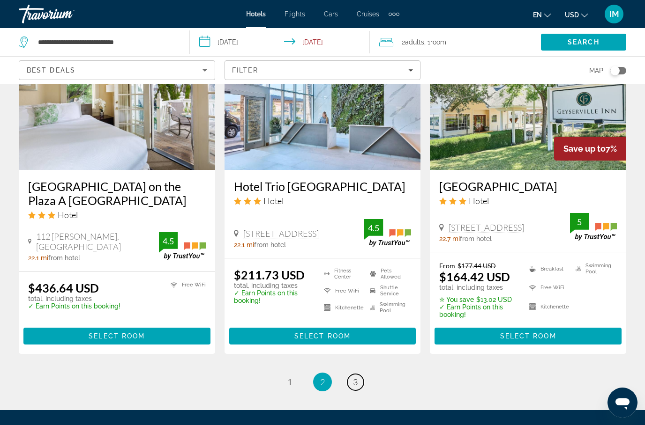
click at [351, 375] on link "page 3" at bounding box center [355, 382] width 16 height 16
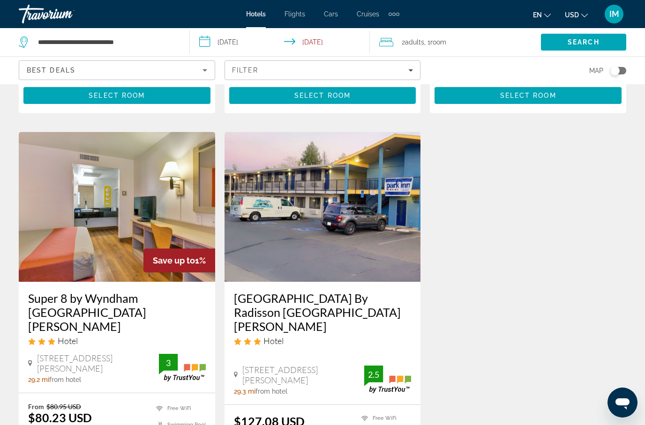
scroll to position [1126, 0]
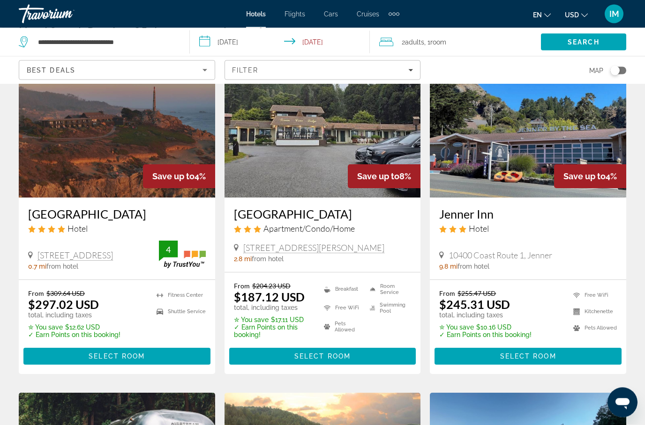
scroll to position [69, 0]
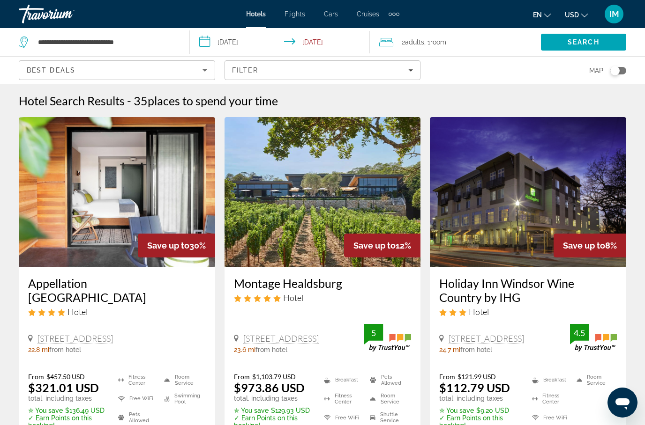
click at [214, 40] on input "**********" at bounding box center [282, 43] width 184 height 31
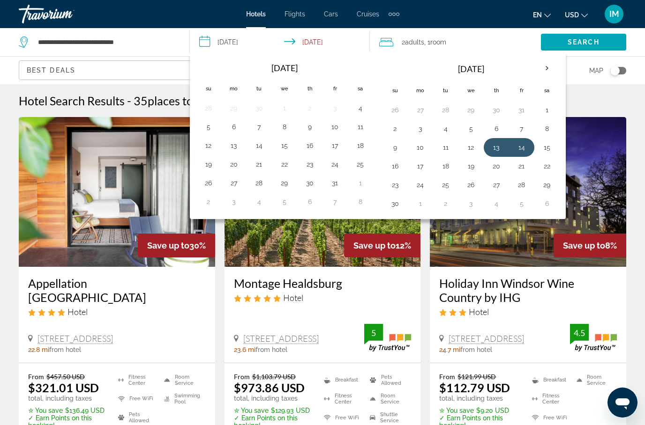
click at [495, 184] on button "27" at bounding box center [496, 185] width 15 height 13
click at [522, 185] on button "28" at bounding box center [521, 185] width 15 height 13
type input "**********"
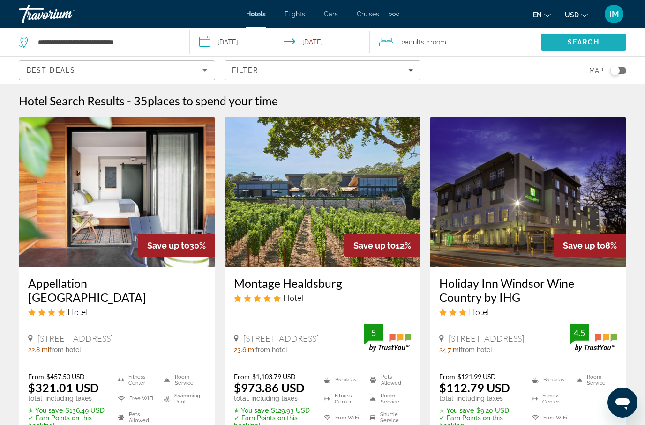
click at [582, 42] on span "Search" at bounding box center [583, 41] width 32 height 7
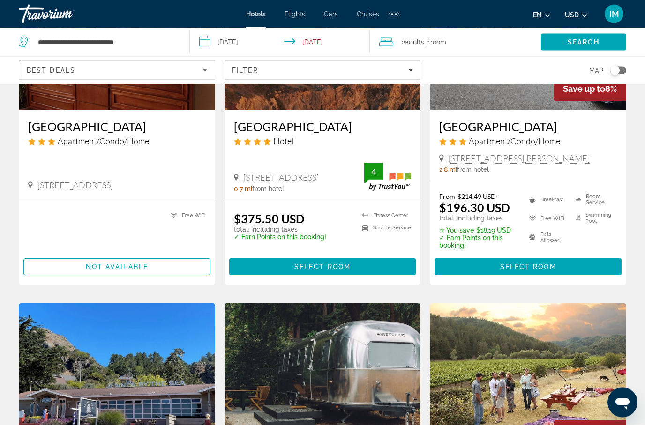
scroll to position [157, 0]
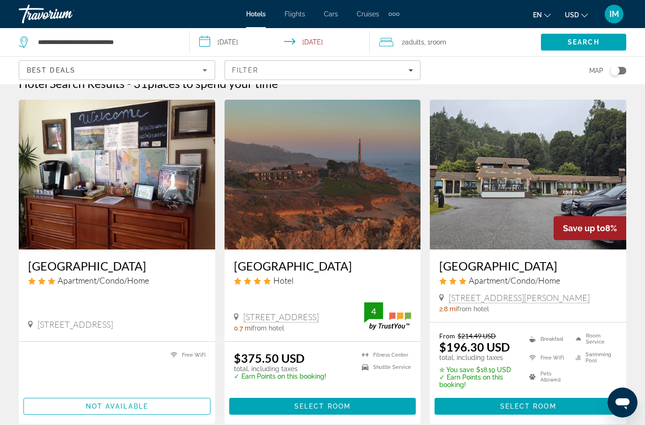
click at [89, 405] on span "Not available" at bounding box center [117, 406] width 62 height 7
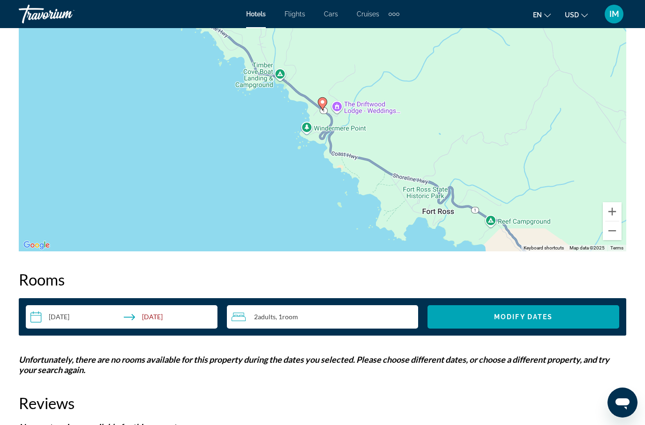
scroll to position [1239, 0]
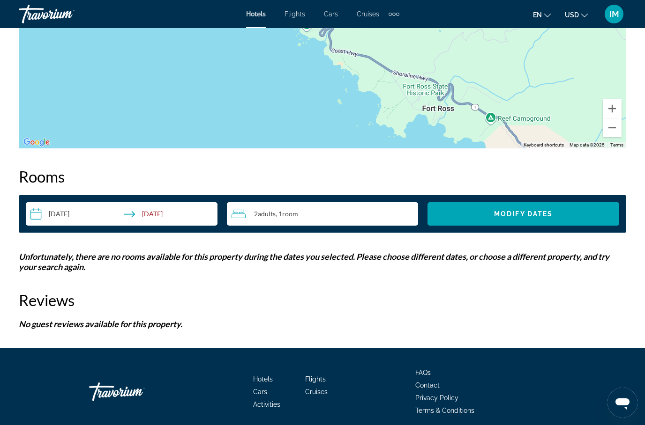
click at [40, 218] on input "**********" at bounding box center [123, 215] width 195 height 26
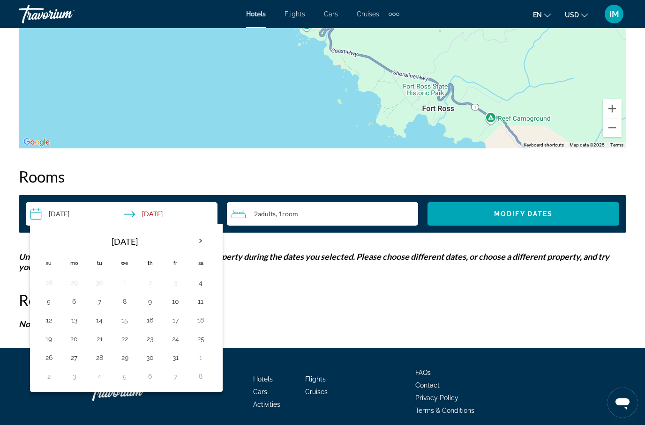
click at [152, 343] on button "23" at bounding box center [149, 339] width 15 height 13
click at [179, 340] on button "24" at bounding box center [175, 339] width 15 height 13
type input "**********"
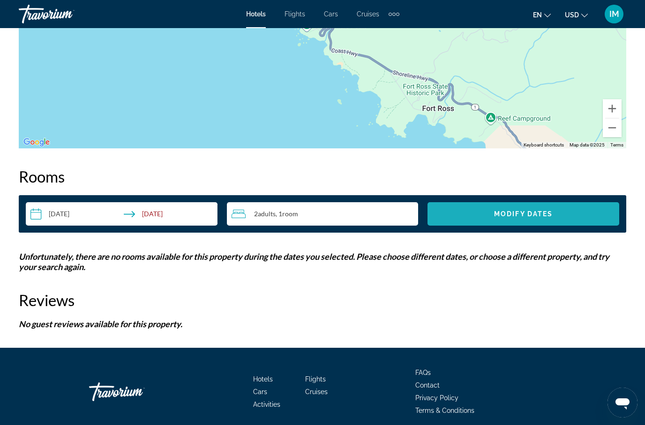
click at [494, 216] on span "Modify Dates" at bounding box center [523, 213] width 59 height 7
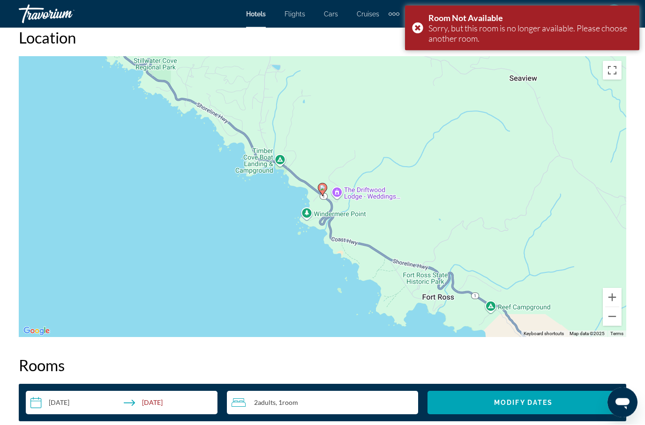
scroll to position [1050, 0]
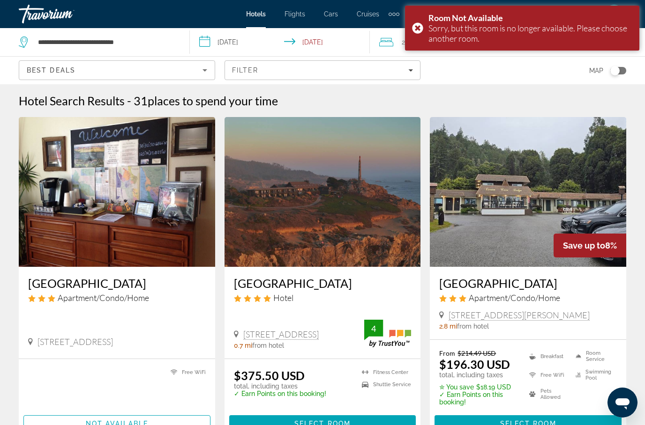
click at [231, 43] on input "**********" at bounding box center [282, 43] width 184 height 31
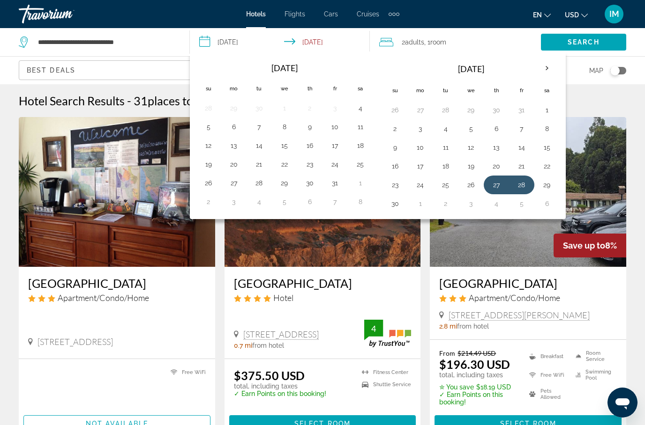
click at [314, 145] on button "16" at bounding box center [309, 145] width 15 height 13
click at [364, 147] on button "18" at bounding box center [360, 145] width 15 height 13
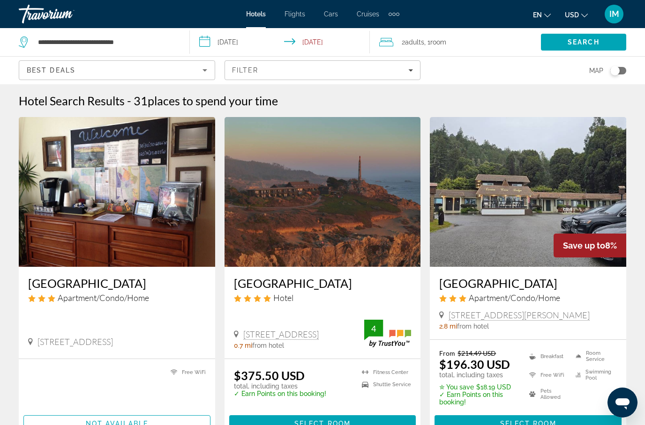
click at [584, 46] on span "Search" at bounding box center [583, 42] width 85 height 22
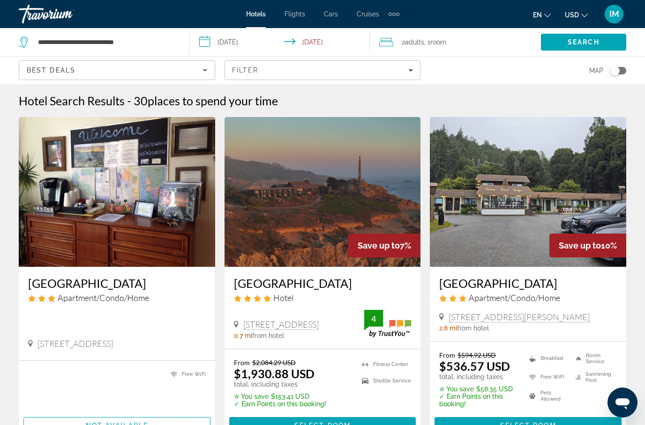
click at [209, 48] on input "**********" at bounding box center [282, 43] width 184 height 31
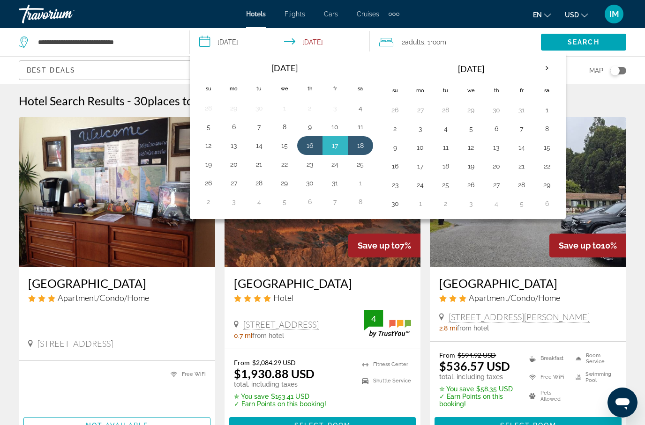
click at [309, 188] on button "30" at bounding box center [309, 183] width 15 height 13
click at [358, 184] on button "1" at bounding box center [360, 183] width 15 height 13
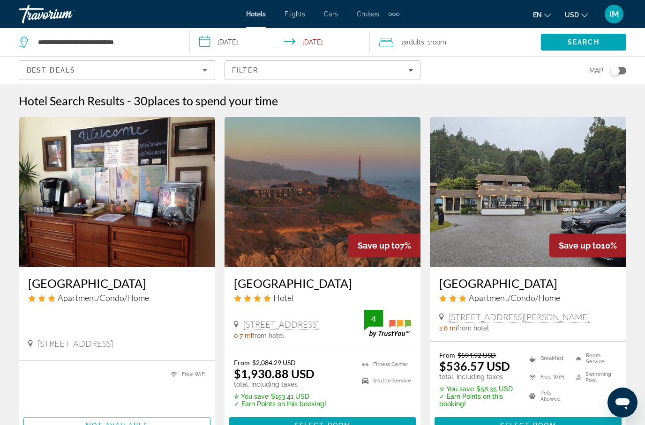
click at [578, 47] on span "Search" at bounding box center [583, 42] width 85 height 22
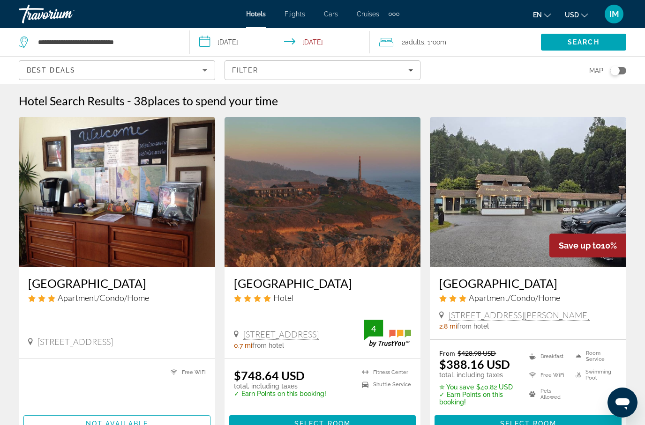
click at [219, 45] on input "**********" at bounding box center [282, 43] width 184 height 31
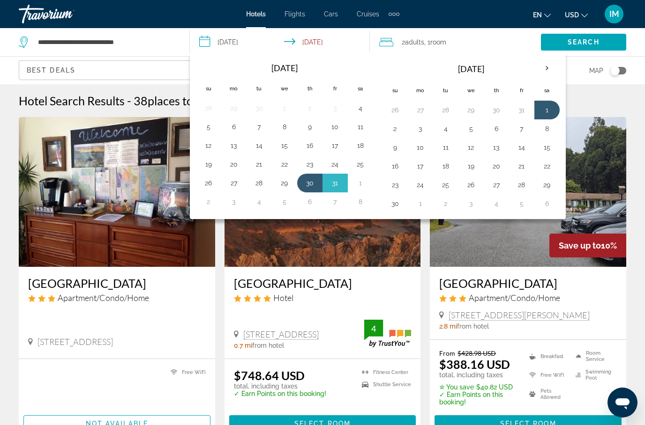
click at [491, 185] on button "27" at bounding box center [496, 185] width 15 height 13
click at [542, 183] on button "29" at bounding box center [546, 185] width 15 height 13
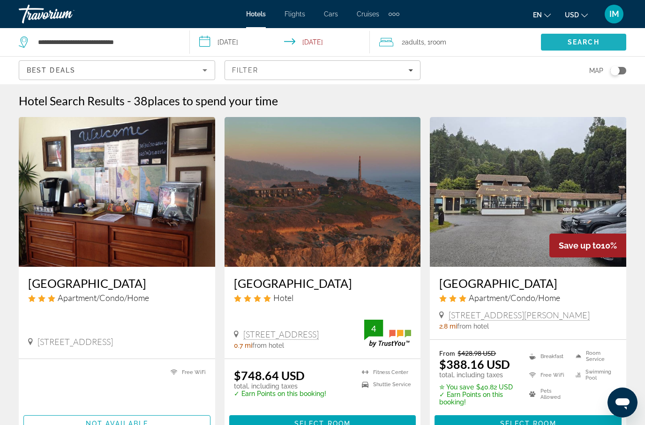
click at [583, 43] on span "Search" at bounding box center [583, 41] width 32 height 7
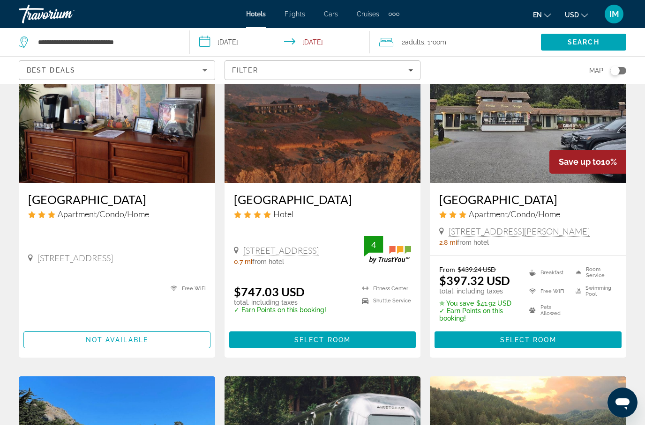
scroll to position [84, 0]
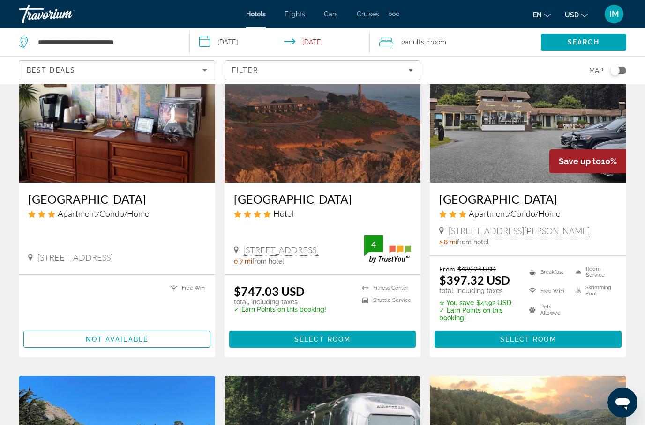
click at [210, 47] on input "**********" at bounding box center [282, 43] width 184 height 31
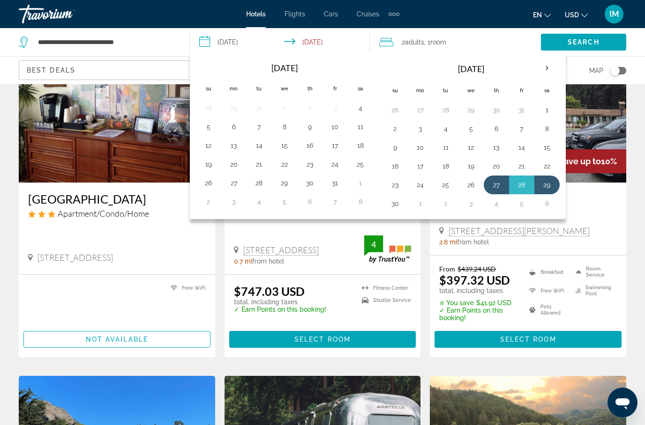
click at [556, 66] on th "Next month" at bounding box center [546, 68] width 25 height 21
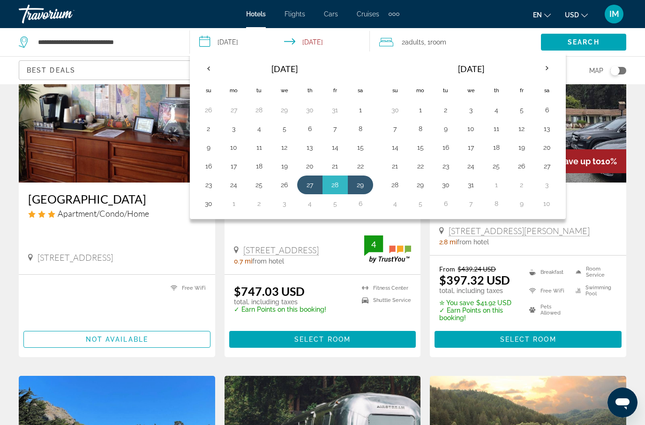
click at [543, 70] on th "Next month" at bounding box center [546, 68] width 25 height 21
click at [544, 68] on th "Next month" at bounding box center [546, 68] width 25 height 21
click at [543, 70] on th "Next month" at bounding box center [546, 68] width 25 height 21
click at [550, 68] on th "Next month" at bounding box center [546, 68] width 25 height 21
click at [496, 148] on button "16" at bounding box center [496, 147] width 15 height 13
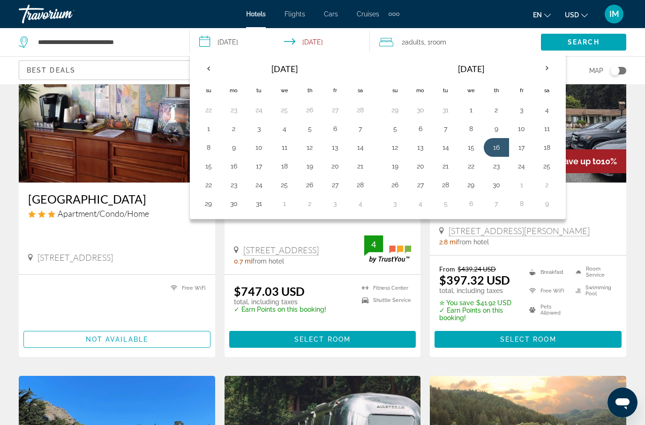
click at [544, 148] on button "18" at bounding box center [546, 147] width 15 height 13
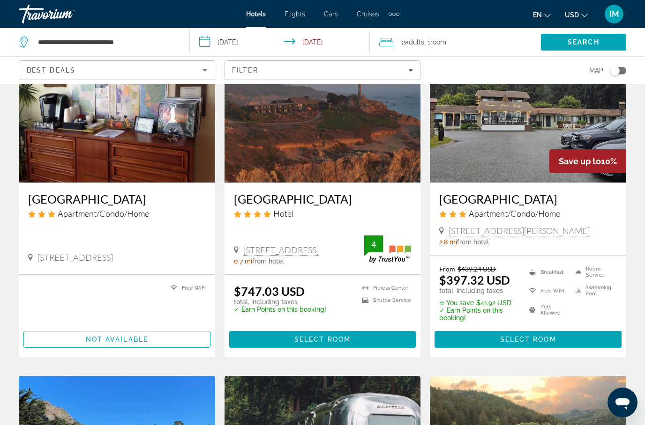
click at [584, 41] on span "Search" at bounding box center [583, 41] width 32 height 7
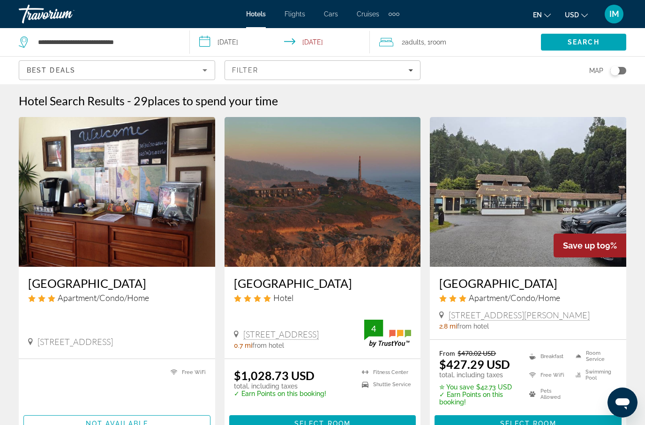
click at [209, 45] on input "**********" at bounding box center [282, 43] width 184 height 31
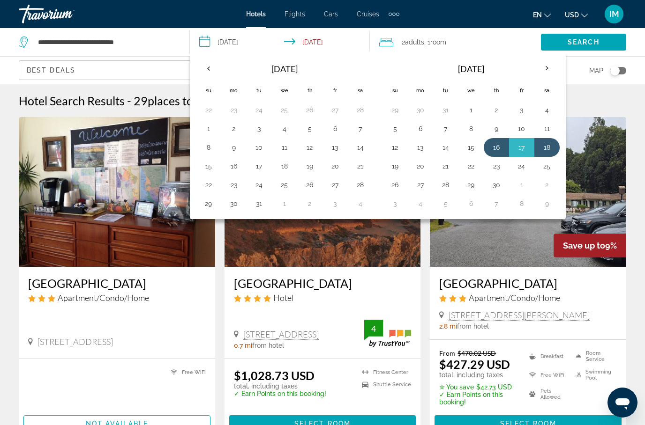
click at [311, 134] on button "5" at bounding box center [309, 128] width 15 height 13
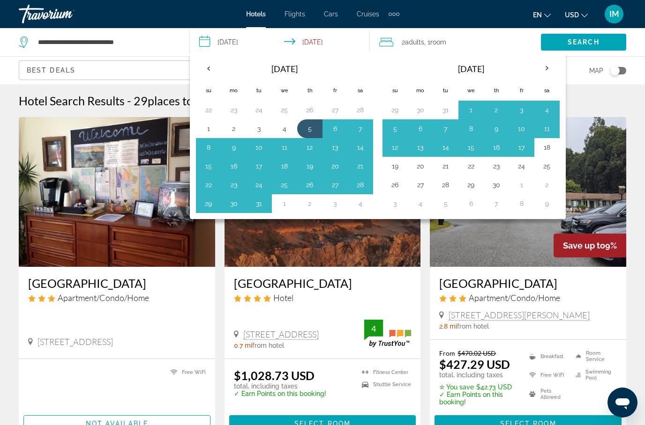
click at [359, 129] on button "7" at bounding box center [360, 128] width 15 height 13
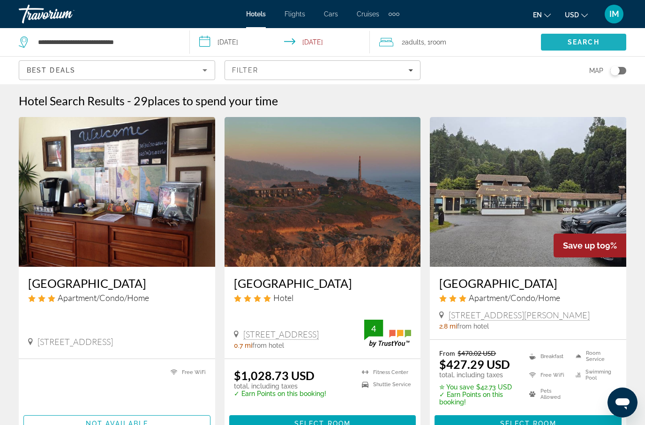
click at [578, 44] on span "Search" at bounding box center [583, 41] width 32 height 7
click at [215, 39] on input "**********" at bounding box center [282, 43] width 184 height 31
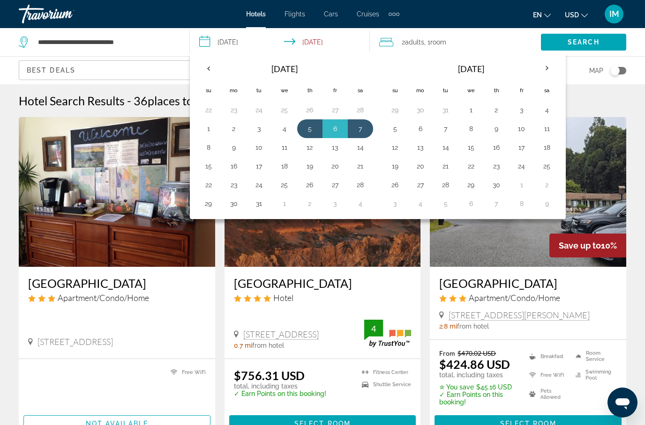
click at [211, 71] on th "Previous month" at bounding box center [208, 68] width 25 height 21
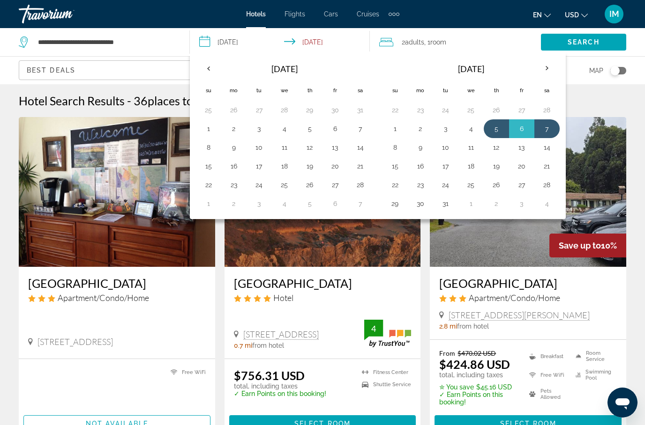
click at [211, 69] on th "Previous month" at bounding box center [208, 68] width 25 height 21
click at [210, 69] on th "Previous month" at bounding box center [208, 68] width 25 height 21
click at [213, 72] on th "Previous month" at bounding box center [208, 68] width 25 height 21
click at [495, 131] on button "11" at bounding box center [496, 128] width 15 height 13
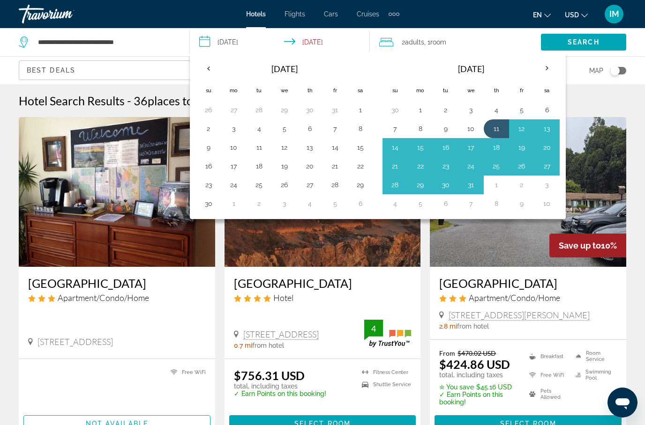
click at [544, 128] on button "13" at bounding box center [546, 128] width 15 height 13
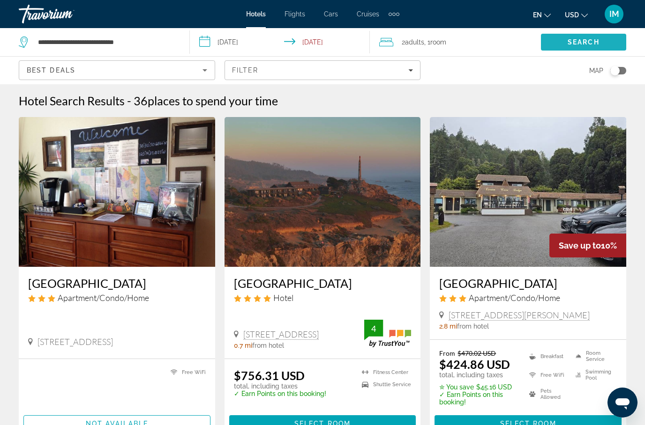
click at [583, 45] on span "Search" at bounding box center [583, 41] width 32 height 7
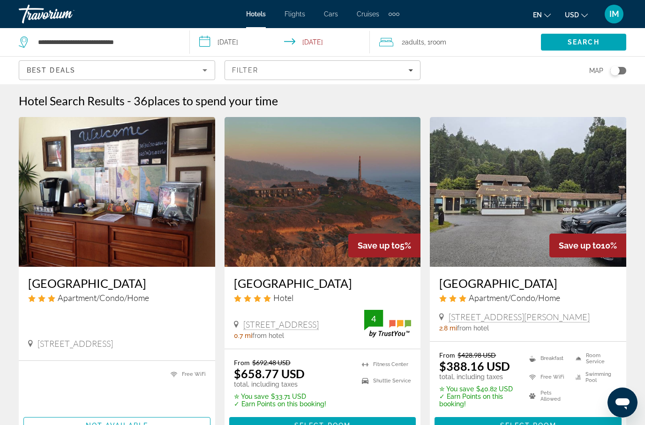
click at [209, 45] on input "**********" at bounding box center [282, 43] width 184 height 31
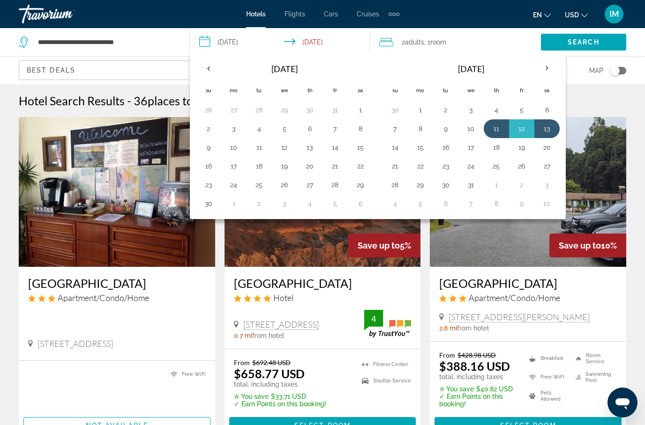
click at [311, 150] on button "13" at bounding box center [309, 147] width 15 height 13
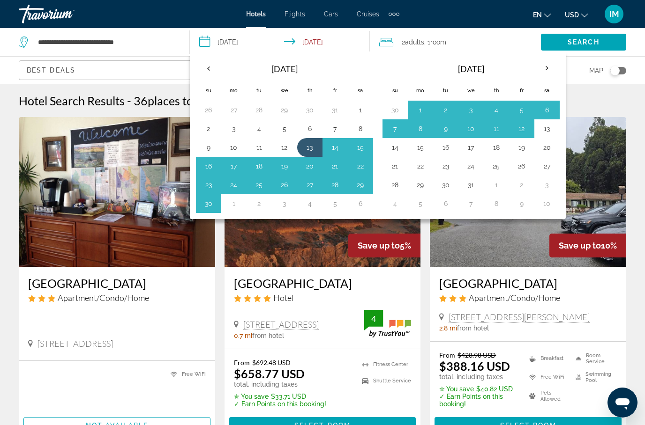
click at [362, 147] on button "15" at bounding box center [360, 147] width 15 height 13
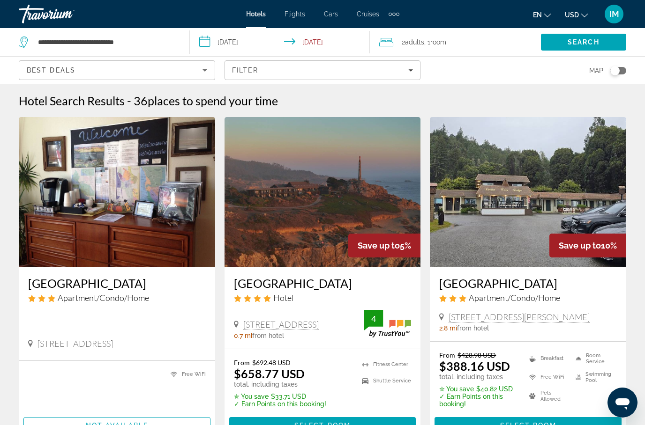
click at [580, 47] on span "Search" at bounding box center [583, 42] width 85 height 22
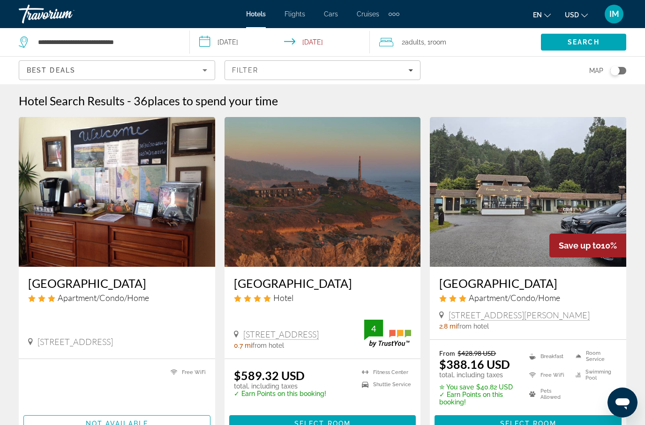
click at [209, 43] on input "**********" at bounding box center [282, 43] width 184 height 31
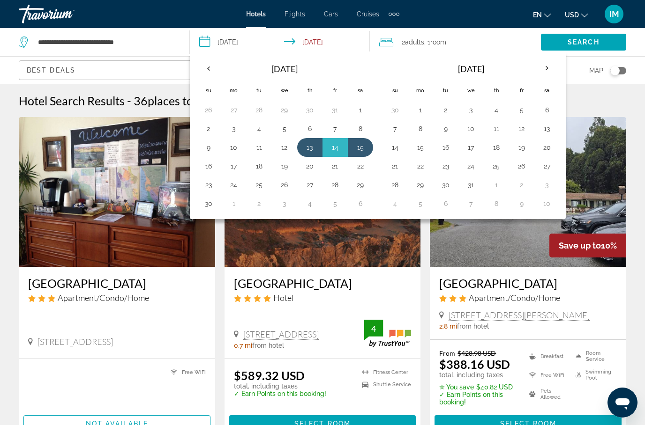
click at [211, 70] on th "Previous month" at bounding box center [208, 68] width 25 height 21
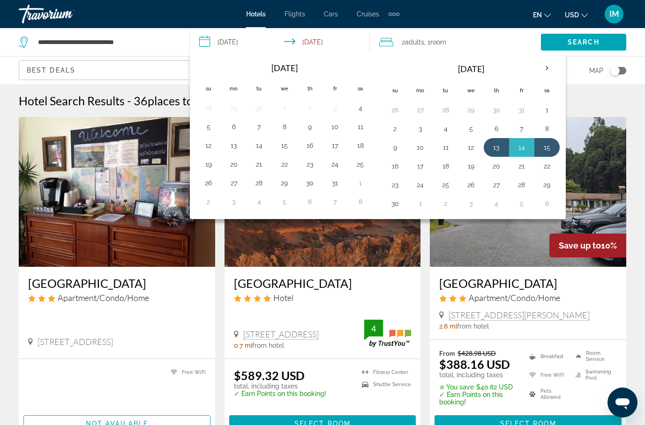
click at [309, 146] on button "16" at bounding box center [309, 145] width 15 height 13
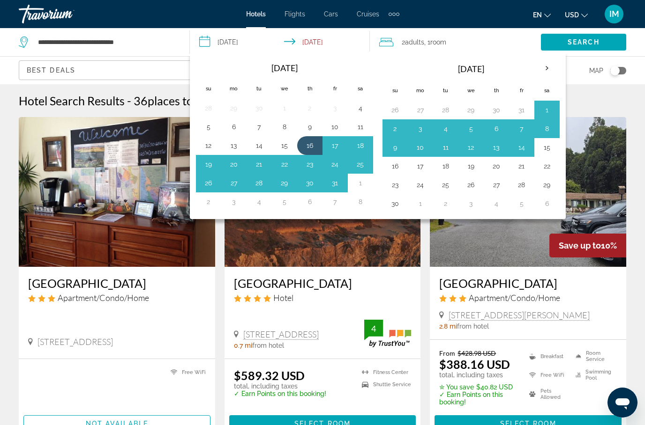
click at [362, 145] on button "18" at bounding box center [360, 145] width 15 height 13
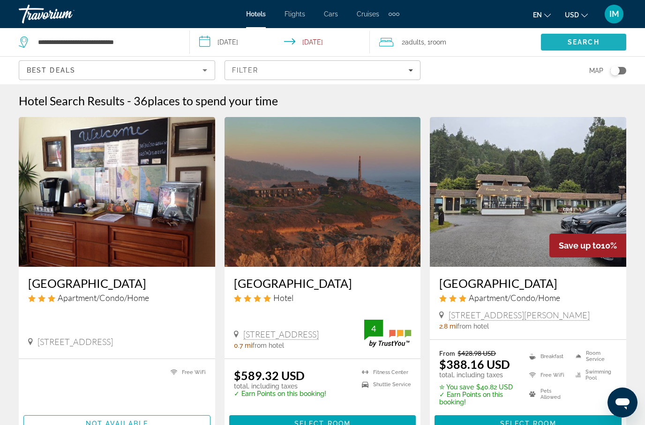
click at [582, 42] on span "Search" at bounding box center [583, 41] width 32 height 7
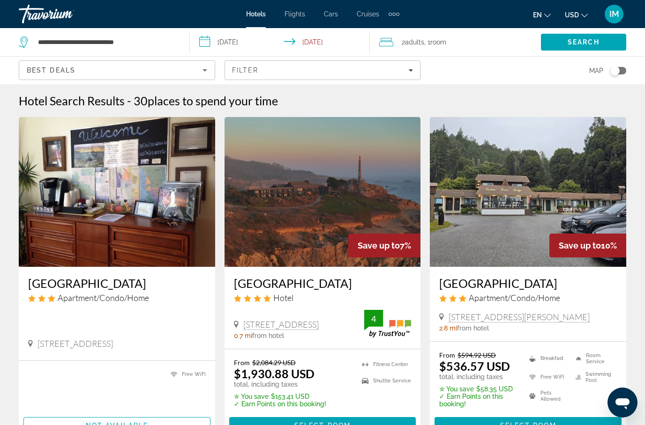
click at [210, 45] on input "**********" at bounding box center [282, 43] width 184 height 31
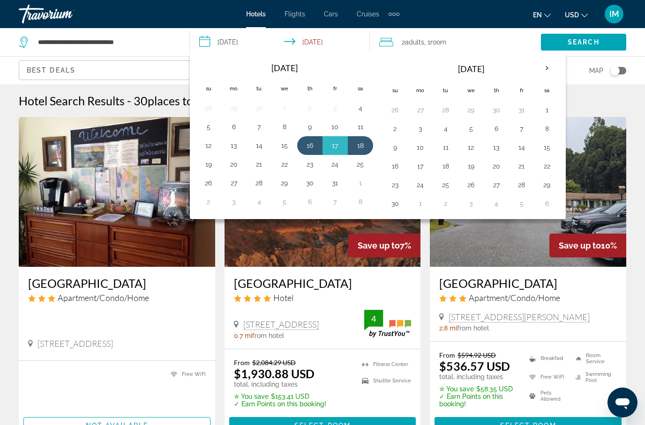
click at [316, 186] on button "30" at bounding box center [309, 183] width 15 height 13
click at [359, 184] on button "1" at bounding box center [360, 183] width 15 height 13
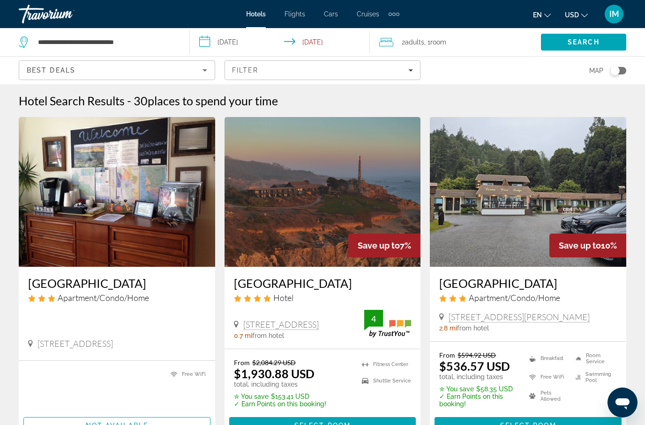
click at [578, 41] on span "Search" at bounding box center [583, 41] width 32 height 7
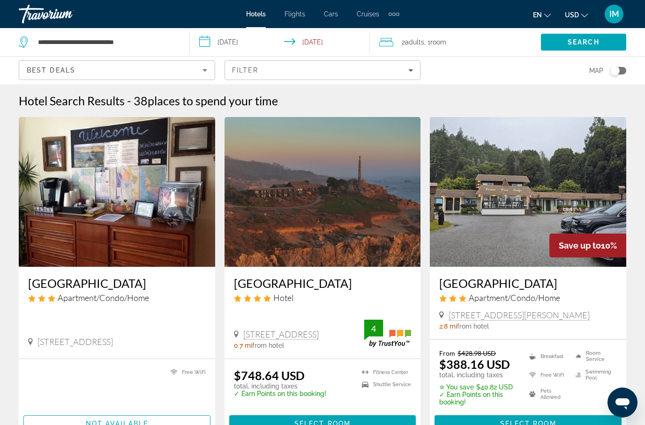
click at [207, 46] on input "**********" at bounding box center [282, 43] width 184 height 31
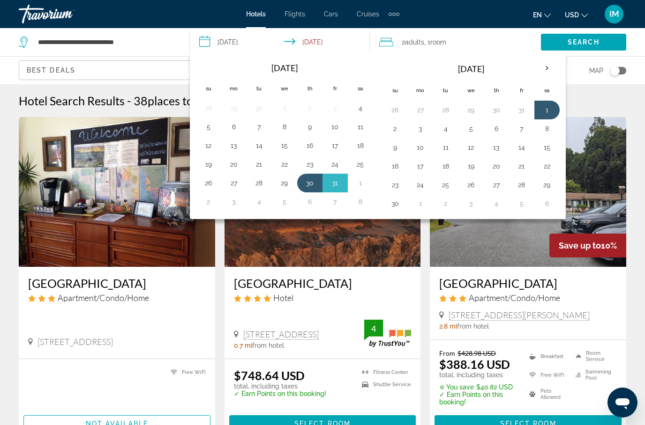
click at [313, 123] on button "9" at bounding box center [309, 126] width 15 height 13
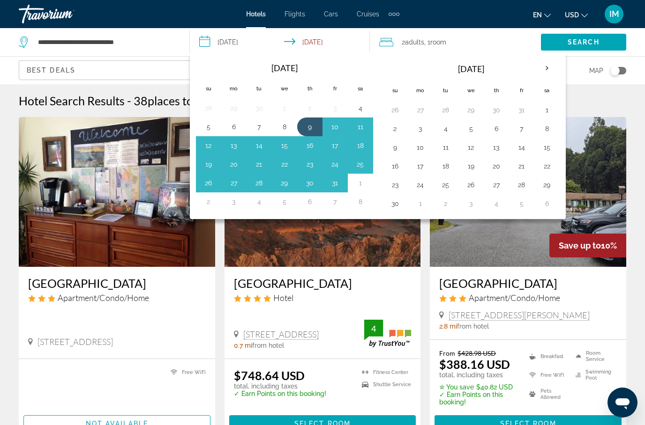
click at [361, 125] on button "11" at bounding box center [360, 126] width 15 height 13
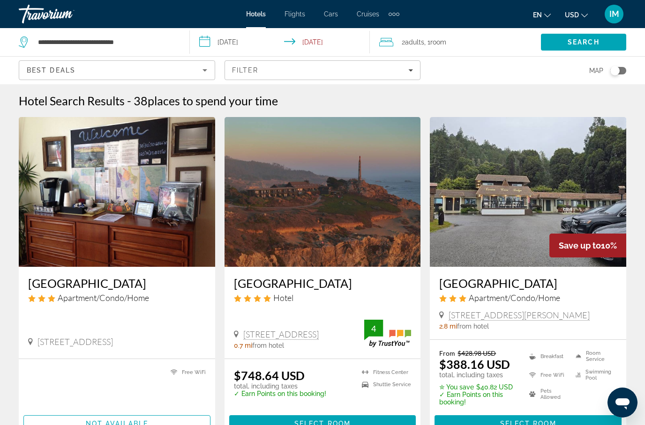
click at [583, 42] on span "Search" at bounding box center [583, 41] width 32 height 7
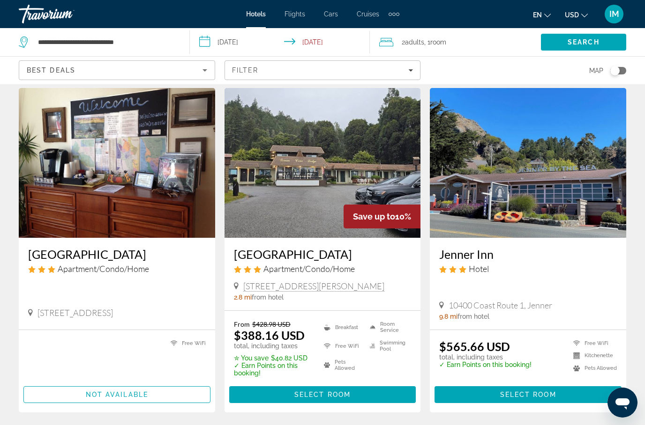
scroll to position [42, 0]
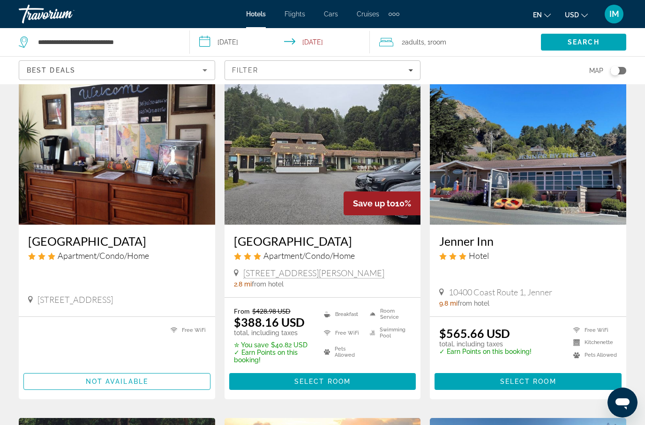
click at [20, 320] on div "total, including taxes Free WiFi Not available" at bounding box center [117, 358] width 196 height 82
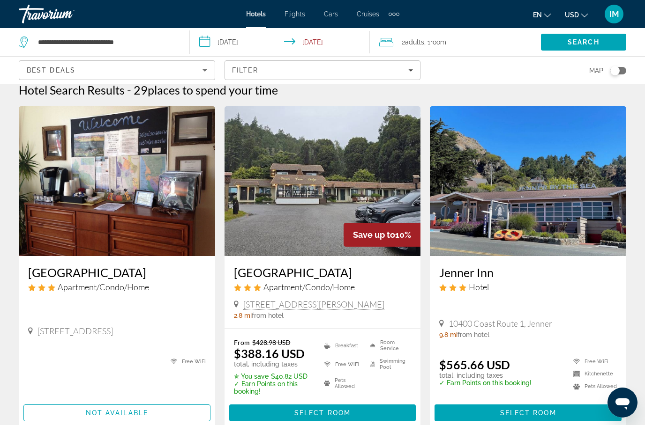
scroll to position [48, 0]
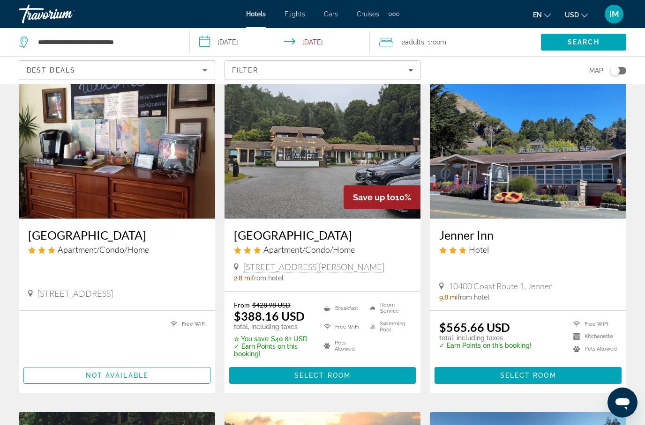
click at [211, 41] on input "**********" at bounding box center [282, 43] width 184 height 31
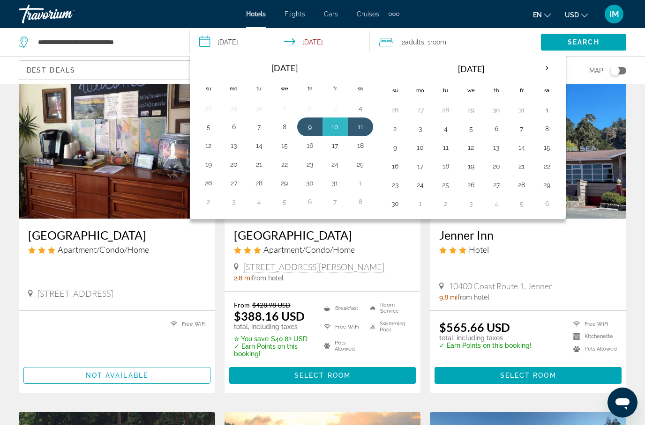
click at [547, 69] on th "Next month" at bounding box center [546, 68] width 25 height 21
click at [547, 67] on th "Next month" at bounding box center [546, 68] width 25 height 21
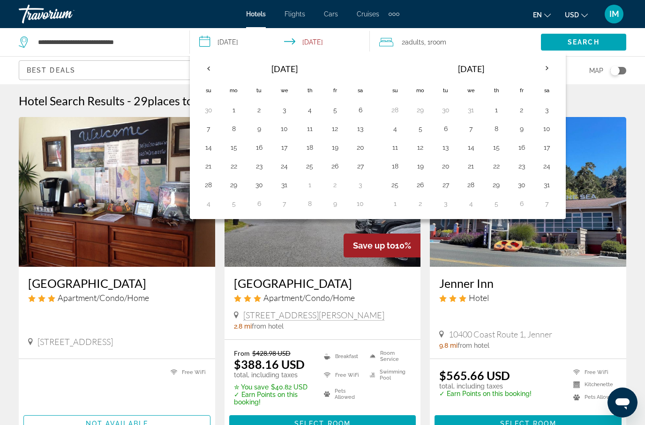
click at [546, 65] on th "Next month" at bounding box center [546, 68] width 25 height 21
click at [549, 70] on th "Next month" at bounding box center [546, 68] width 25 height 21
click at [553, 69] on th "Next month" at bounding box center [546, 68] width 25 height 21
click at [546, 66] on th "Next month" at bounding box center [546, 68] width 25 height 21
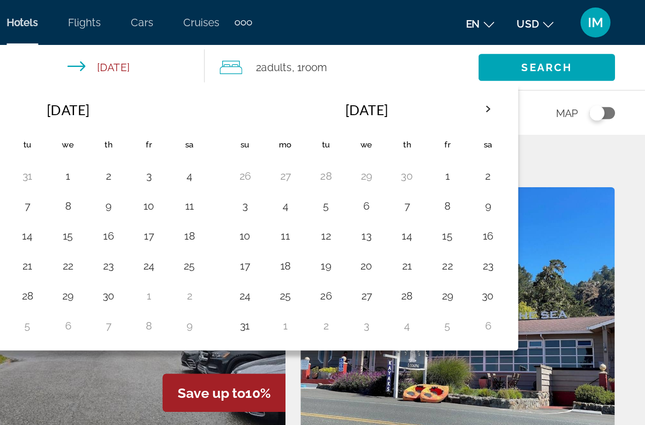
click at [534, 67] on th "Next month" at bounding box center [546, 68] width 25 height 21
click at [534, 66] on th "Next month" at bounding box center [546, 68] width 25 height 21
click at [534, 64] on th "Next month" at bounding box center [546, 68] width 25 height 21
click at [534, 67] on th "Next month" at bounding box center [546, 68] width 25 height 21
click at [534, 64] on th "Next month" at bounding box center [546, 68] width 25 height 21
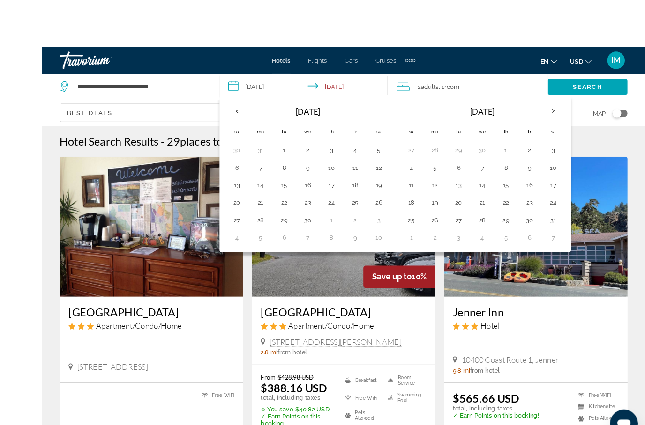
scroll to position [1, 0]
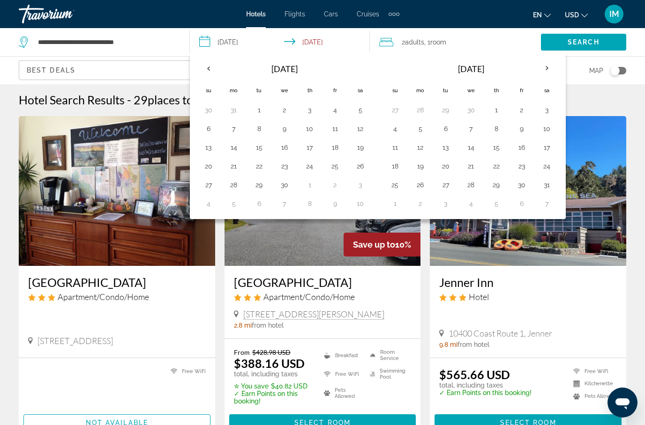
click at [496, 110] on button "1" at bounding box center [496, 110] width 15 height 13
click at [546, 111] on button "3" at bounding box center [546, 110] width 15 height 13
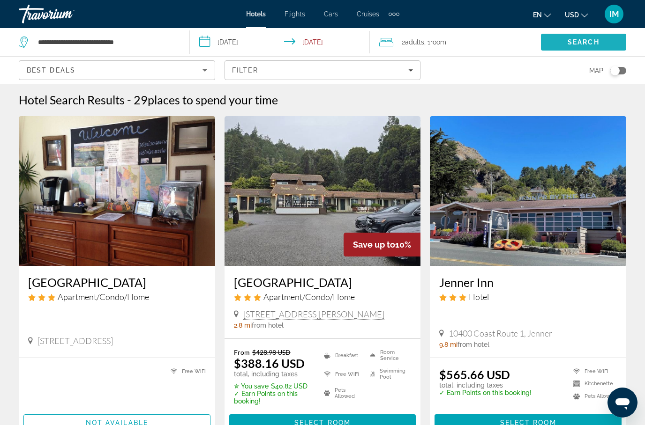
click at [571, 40] on span "Search" at bounding box center [583, 41] width 32 height 7
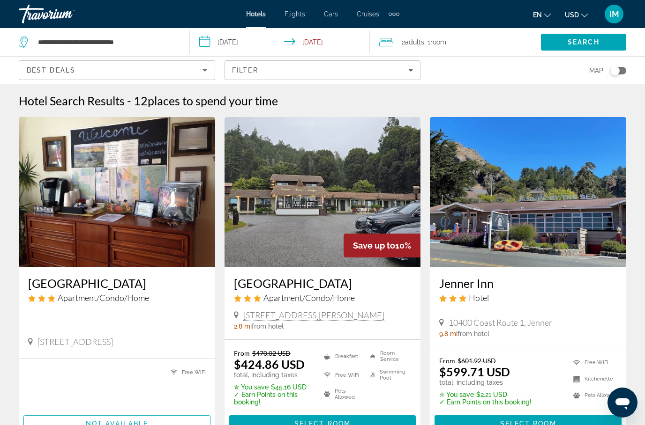
click at [247, 43] on input "**********" at bounding box center [282, 43] width 184 height 31
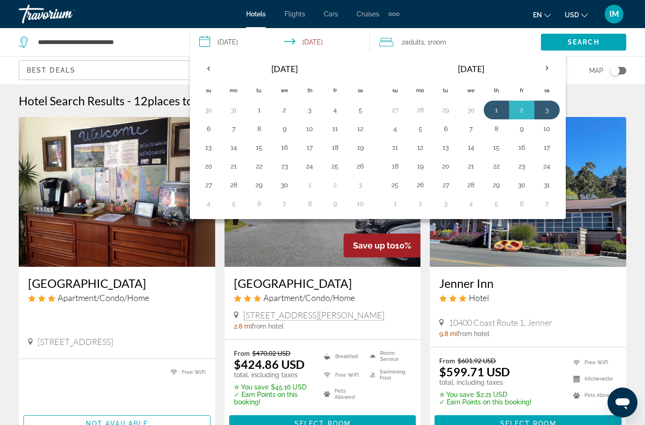
click at [287, 168] on button "23" at bounding box center [284, 166] width 15 height 13
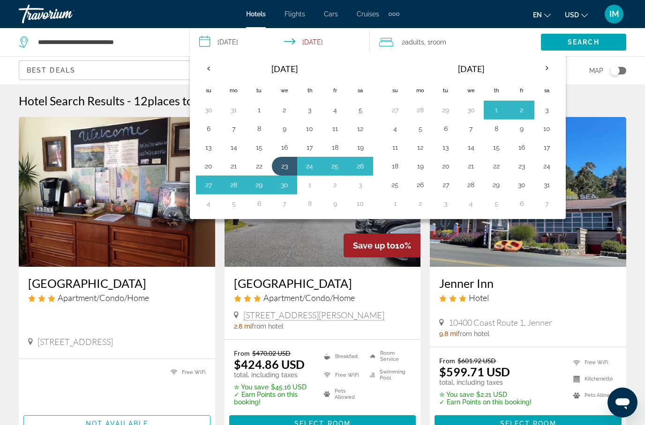
click at [337, 164] on button "25" at bounding box center [335, 166] width 15 height 13
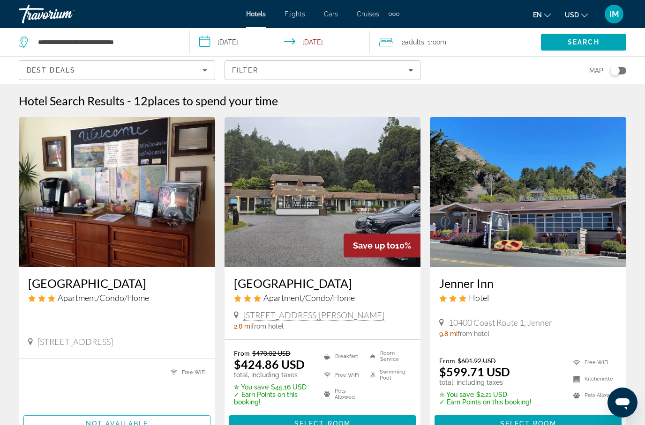
click at [572, 41] on span "Search" at bounding box center [583, 41] width 32 height 7
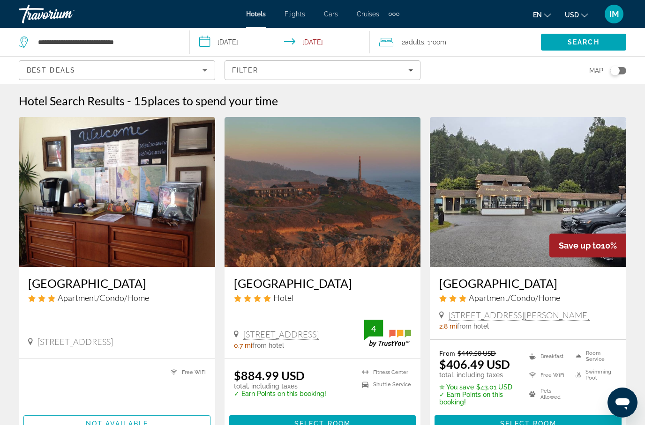
click at [209, 46] on input "**********" at bounding box center [282, 43] width 184 height 31
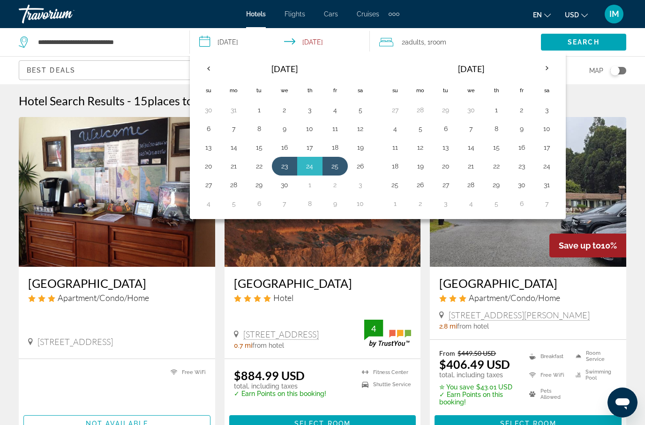
click at [213, 67] on th "Previous month" at bounding box center [208, 68] width 25 height 21
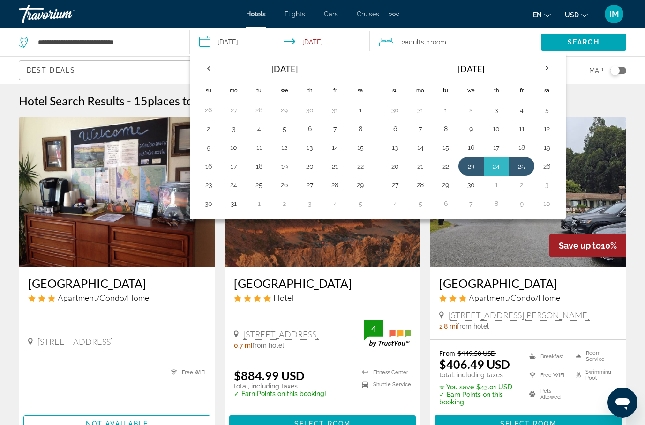
click at [215, 65] on th "Previous month" at bounding box center [208, 68] width 25 height 21
click at [211, 67] on th "Previous month" at bounding box center [208, 68] width 25 height 21
click at [210, 66] on th "Previous month" at bounding box center [208, 68] width 25 height 21
click at [213, 65] on th "Previous month" at bounding box center [208, 68] width 25 height 21
click at [210, 65] on th "Previous month" at bounding box center [208, 68] width 25 height 21
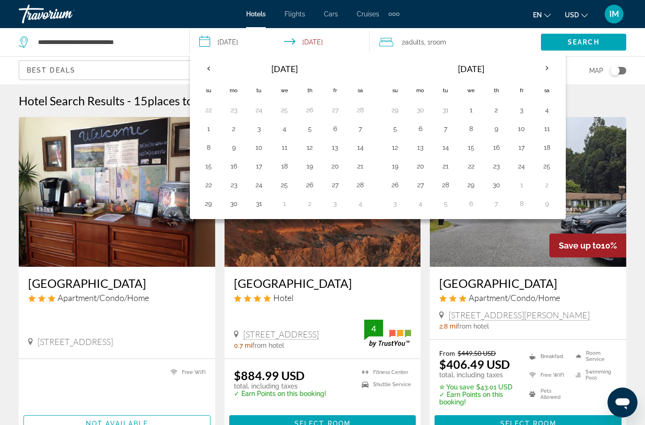
click at [215, 69] on th "Previous month" at bounding box center [208, 68] width 25 height 21
click at [210, 67] on th "Previous month" at bounding box center [208, 68] width 25 height 21
click at [210, 66] on th "Previous month" at bounding box center [208, 68] width 25 height 21
click at [211, 68] on th "Previous month" at bounding box center [208, 68] width 25 height 21
click at [209, 64] on th "Previous month" at bounding box center [208, 68] width 25 height 21
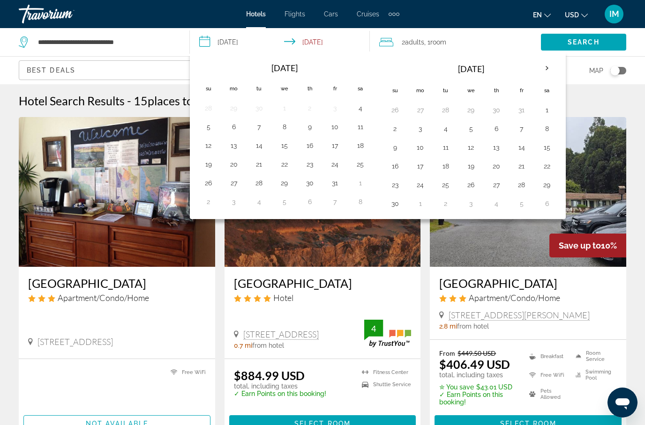
click at [311, 159] on button "23" at bounding box center [309, 164] width 15 height 13
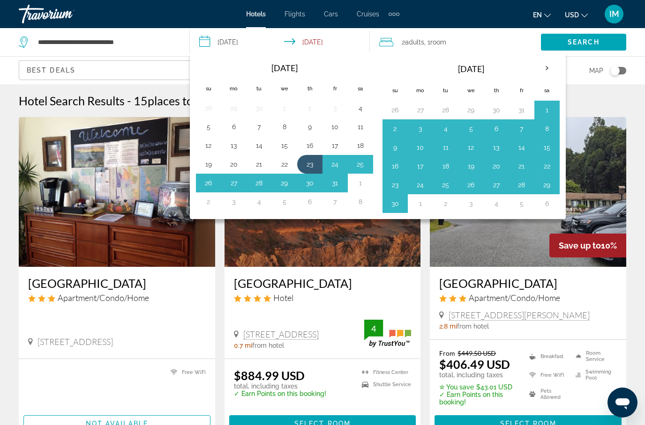
click at [359, 162] on button "25" at bounding box center [360, 164] width 15 height 13
type input "**********"
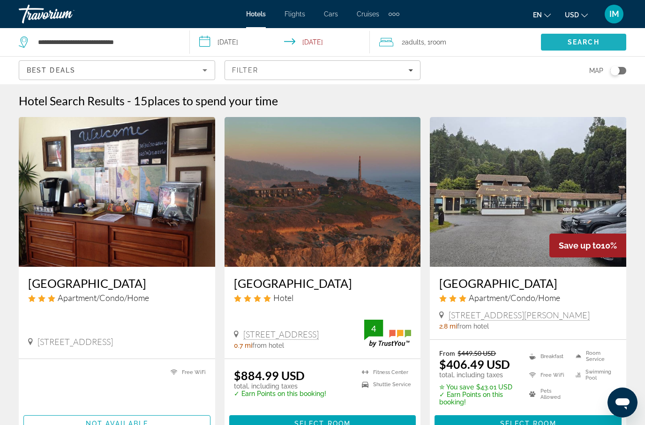
click at [584, 44] on span "Search" at bounding box center [583, 41] width 32 height 7
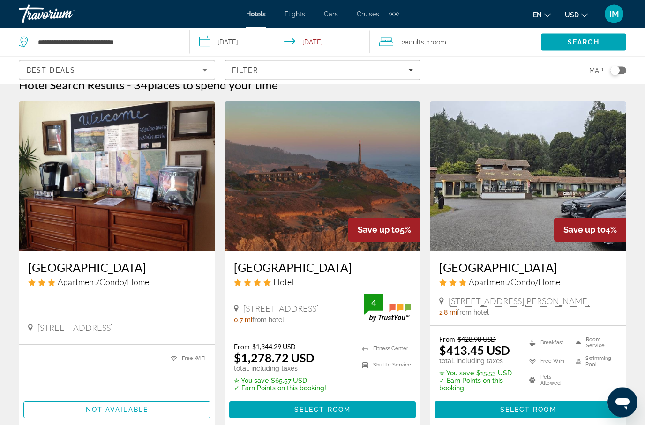
scroll to position [16, 0]
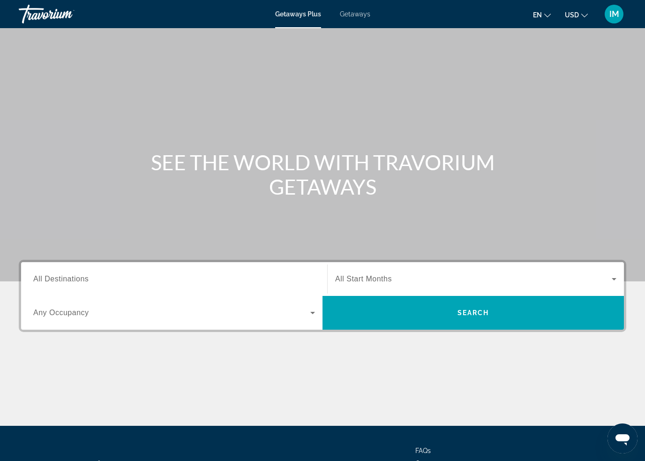
click at [350, 15] on span "Getaways" at bounding box center [355, 13] width 30 height 7
click at [54, 281] on span "All Destinations" at bounding box center [60, 279] width 55 height 8
click at [54, 281] on input "Destination All Destinations" at bounding box center [174, 279] width 282 height 11
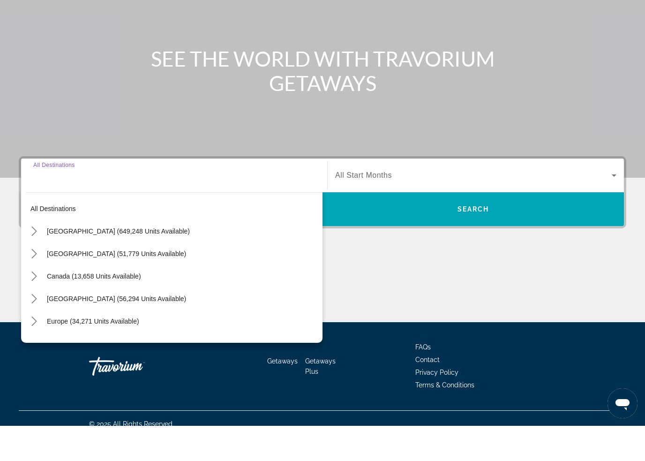
scroll to position [80, 0]
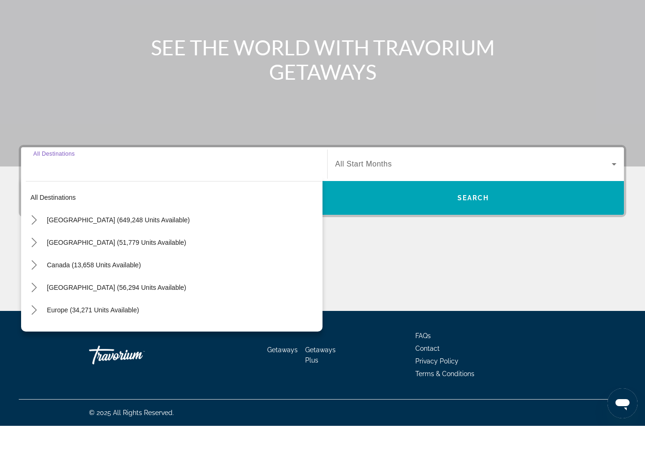
click at [31, 250] on icon "Toggle United States (649,248 units available) submenu" at bounding box center [34, 254] width 9 height 9
click at [44, 318] on icon "Toggle California (77,562 units available) submenu" at bounding box center [43, 322] width 5 height 9
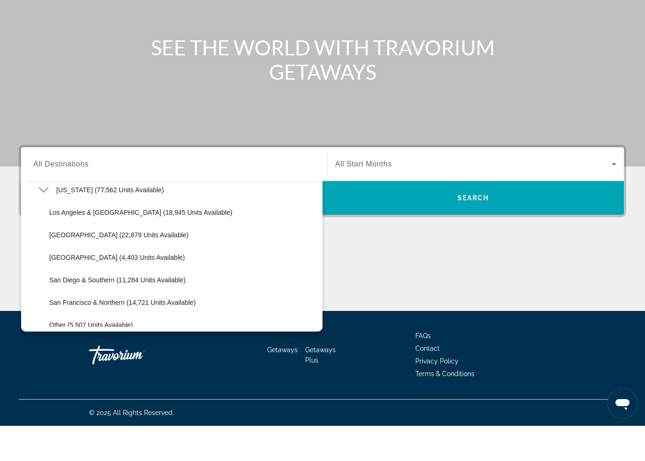
scroll to position [96, 0]
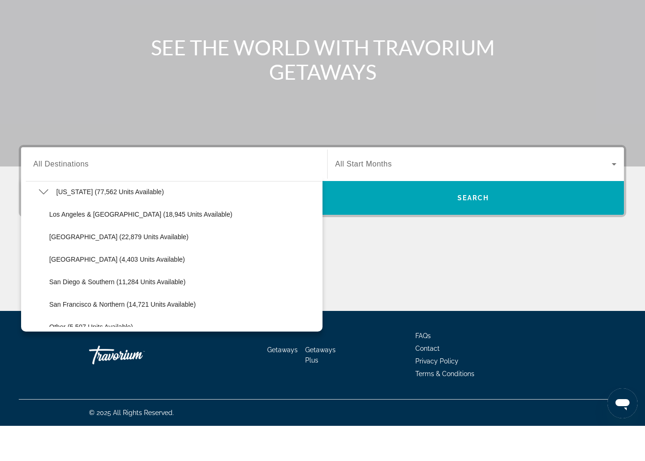
click at [82, 335] on span "San Francisco & Northern (14,721 units available)" at bounding box center [122, 338] width 147 height 7
type input "**********"
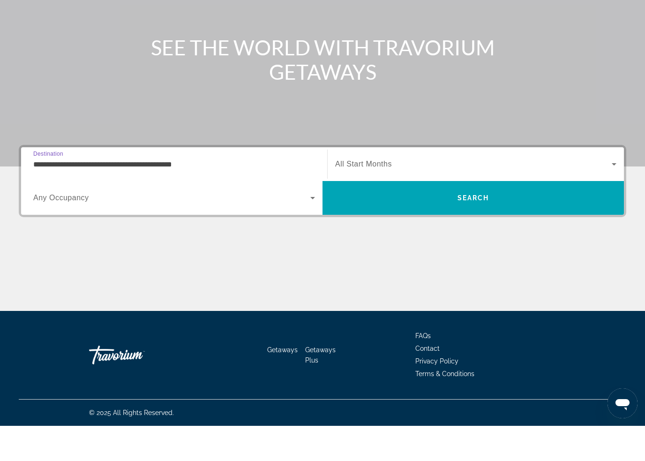
click at [542, 222] on span "Search" at bounding box center [472, 233] width 301 height 22
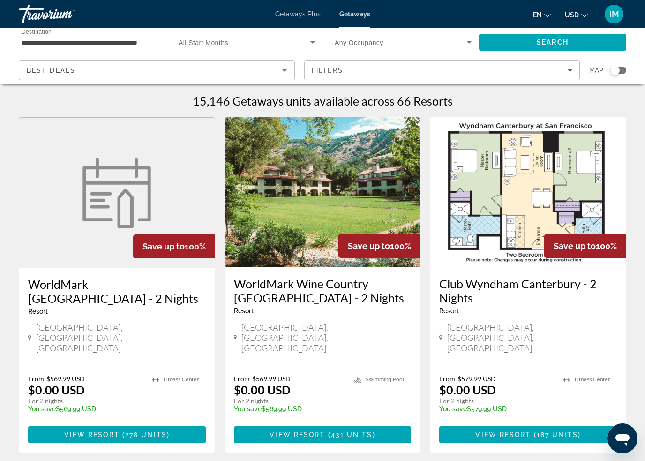
click at [611, 67] on div "Search widget" at bounding box center [614, 70] width 9 height 9
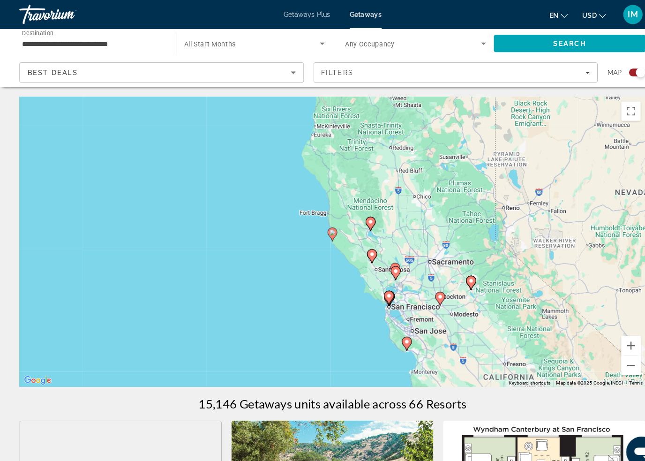
type input "**********"
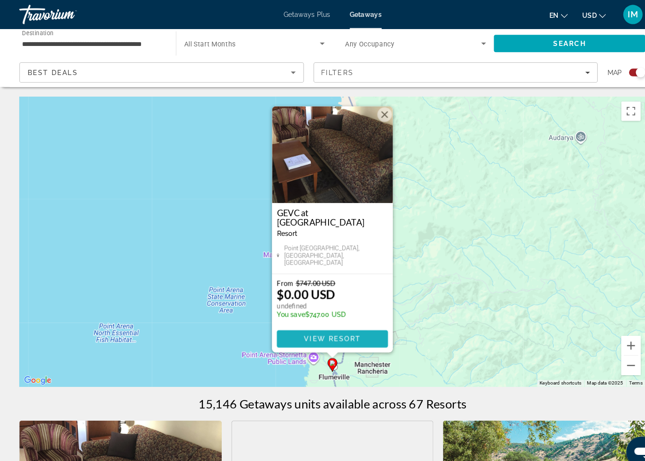
click at [344, 330] on span "View Resort" at bounding box center [322, 328] width 55 height 7
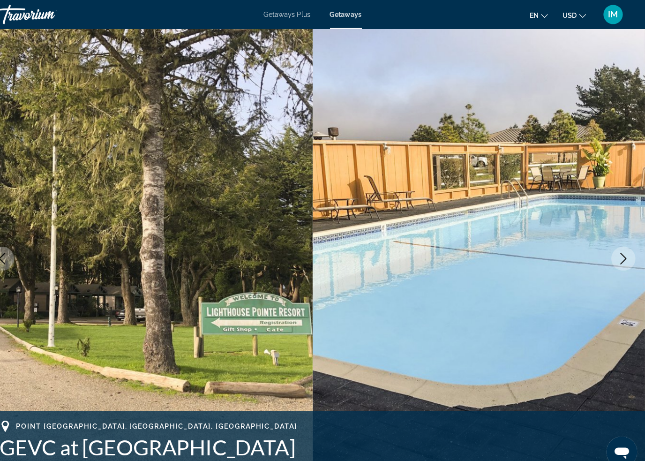
click at [618, 254] on icon "Next image" at bounding box center [623, 250] width 11 height 11
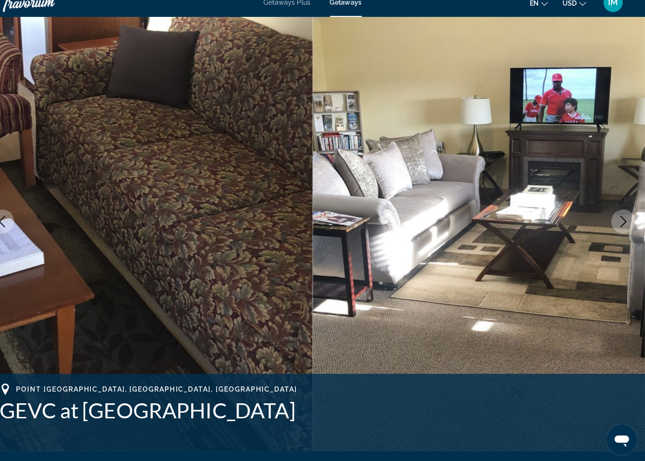
scroll to position [28, 0]
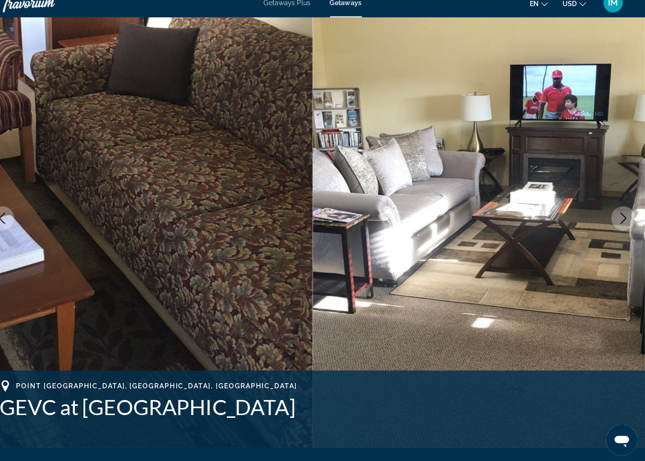
click at [612, 213] on button "Next image" at bounding box center [623, 222] width 23 height 23
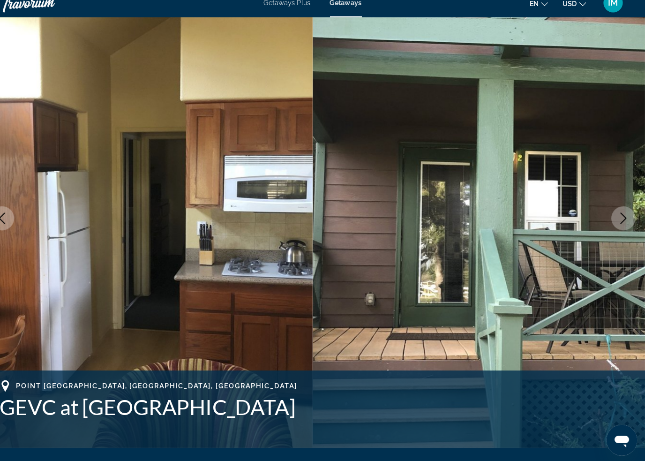
click at [618, 217] on icon "Next image" at bounding box center [623, 222] width 11 height 11
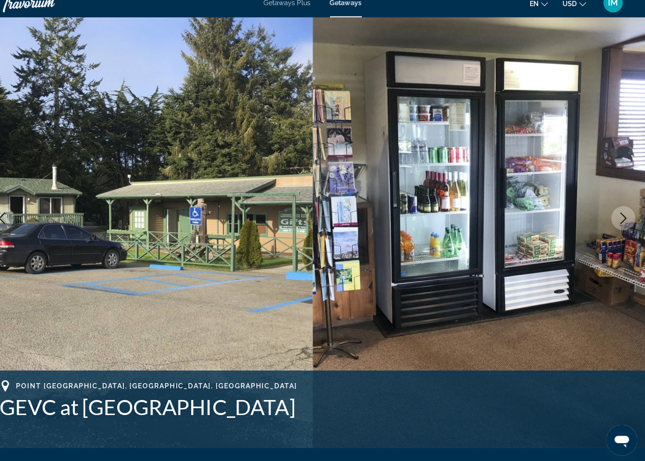
click at [612, 211] on button "Next image" at bounding box center [623, 222] width 23 height 23
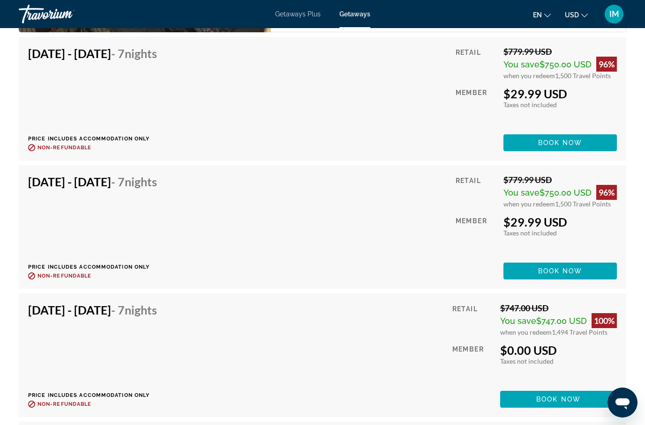
scroll to position [1974, 0]
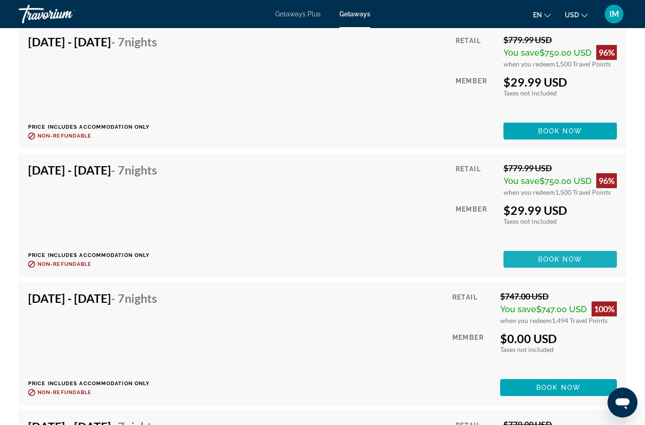
click at [564, 256] on span "Book now" at bounding box center [560, 259] width 45 height 7
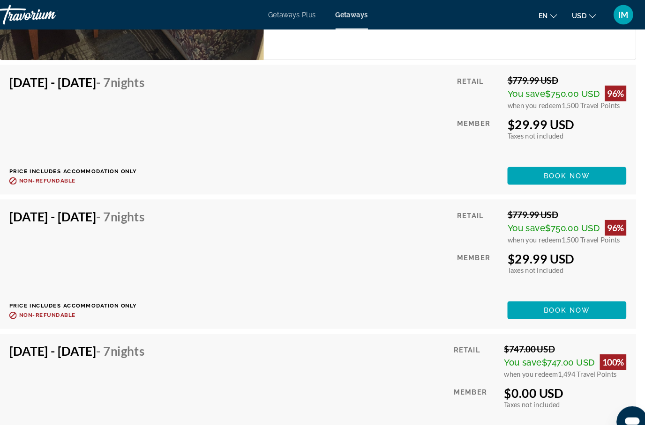
scroll to position [1938, 0]
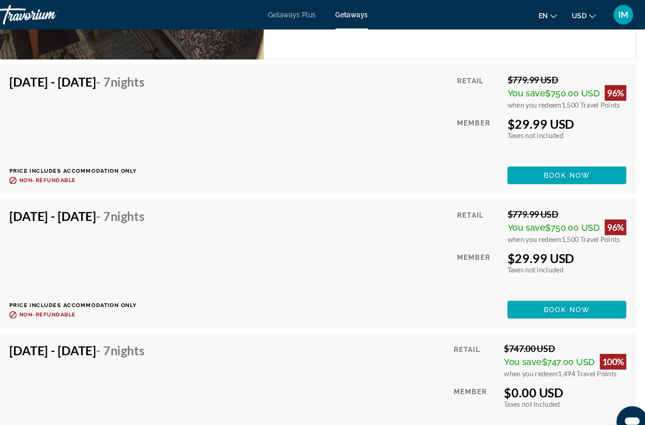
click at [541, 292] on span "Book now" at bounding box center [560, 295] width 45 height 7
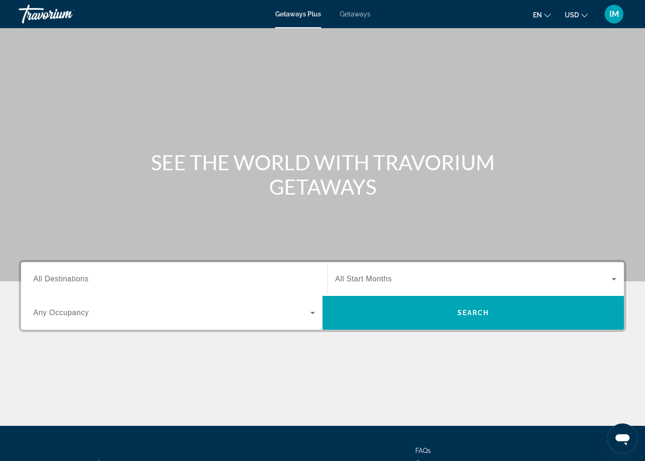
click at [352, 15] on span "Getaways" at bounding box center [355, 13] width 30 height 7
click at [59, 278] on span "All Destinations" at bounding box center [60, 279] width 55 height 8
click at [59, 278] on input "Destination All Destinations" at bounding box center [174, 279] width 282 height 11
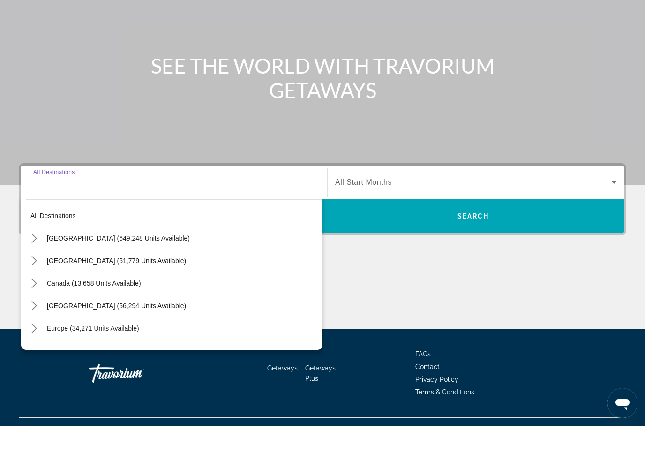
scroll to position [80, 0]
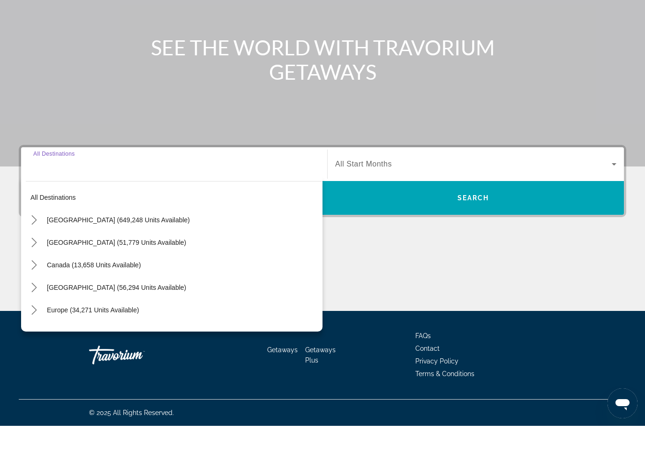
click at [34, 250] on icon "Toggle United States (649,248 units available) submenu" at bounding box center [34, 254] width 9 height 9
click at [48, 318] on icon "Toggle California (77,562 units available) submenu" at bounding box center [43, 322] width 9 height 9
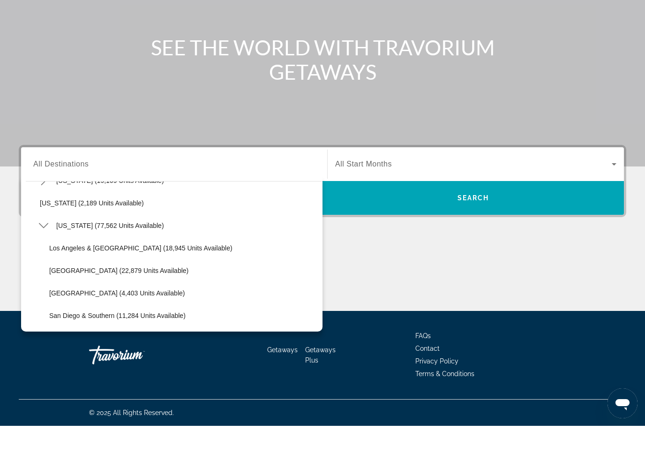
scroll to position [61, 0]
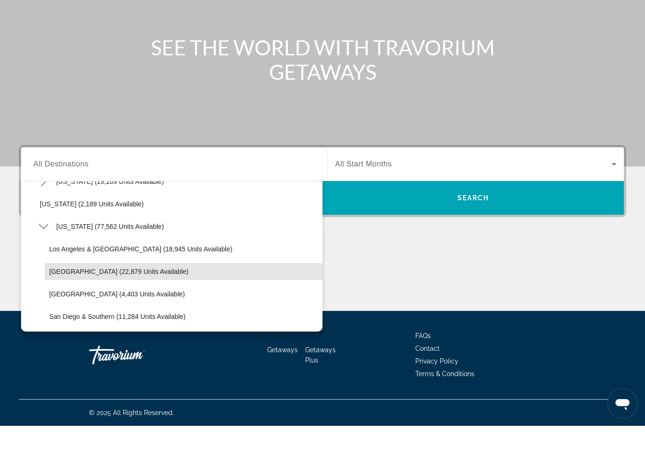
click at [76, 303] on span "[GEOGRAPHIC_DATA] (22,879 units available)" at bounding box center [118, 306] width 139 height 7
type input "**********"
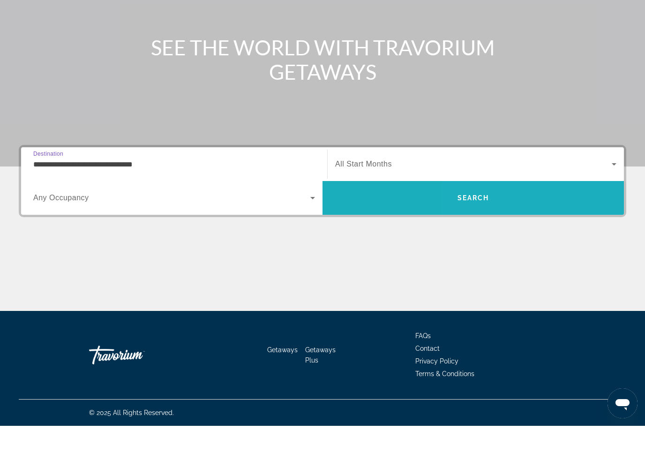
click at [536, 222] on span "Search" at bounding box center [472, 233] width 301 height 22
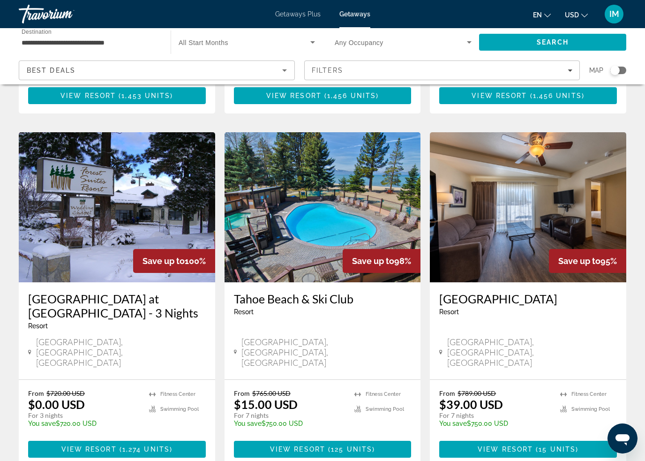
scroll to position [352, 0]
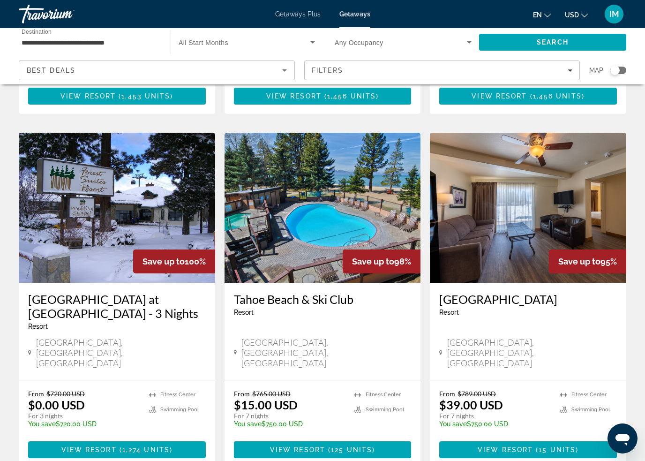
click at [315, 446] on span "View Resort" at bounding box center [297, 449] width 55 height 7
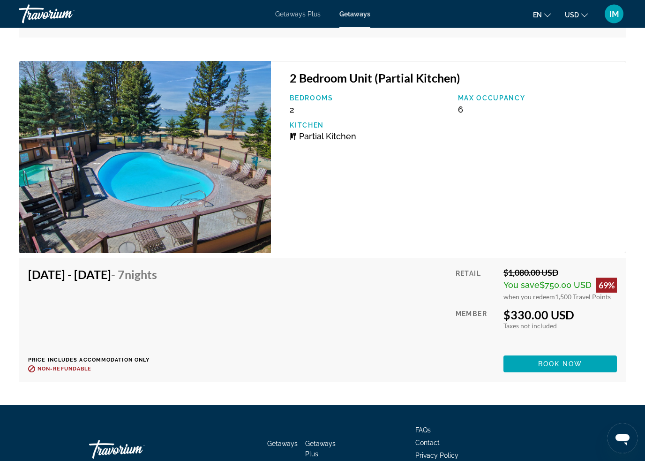
scroll to position [7502, 0]
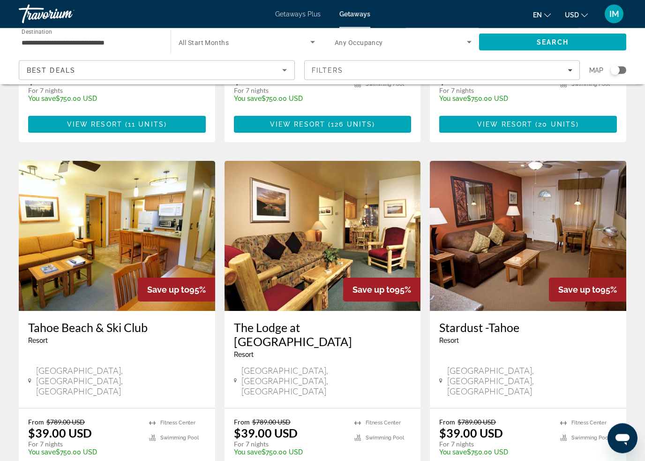
scroll to position [1110, 0]
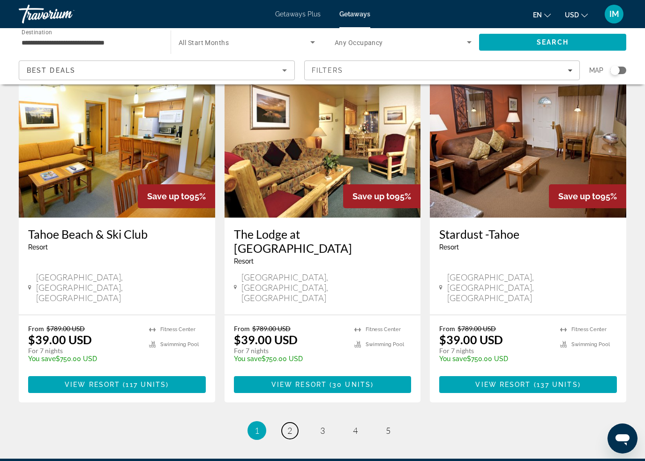
click at [288, 425] on span "2" at bounding box center [289, 430] width 5 height 10
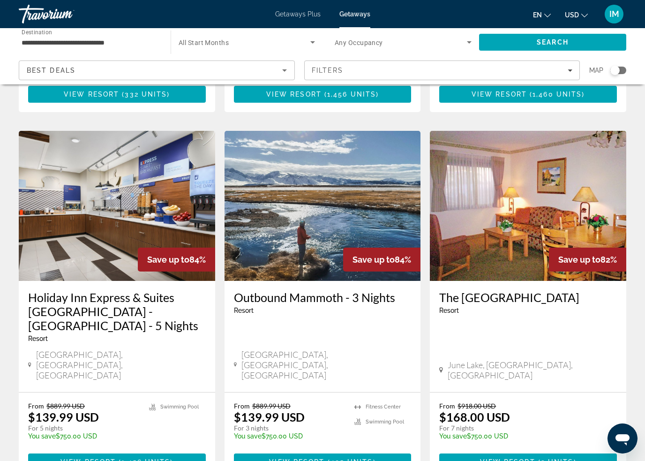
scroll to position [1082, 0]
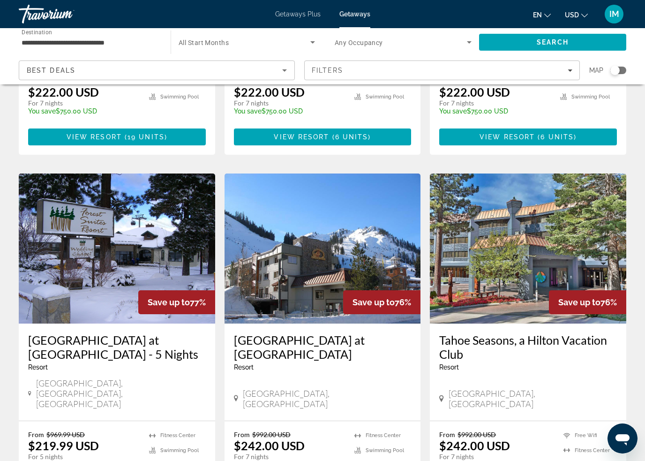
scroll to position [969, 0]
